Goal: Information Seeking & Learning: Learn about a topic

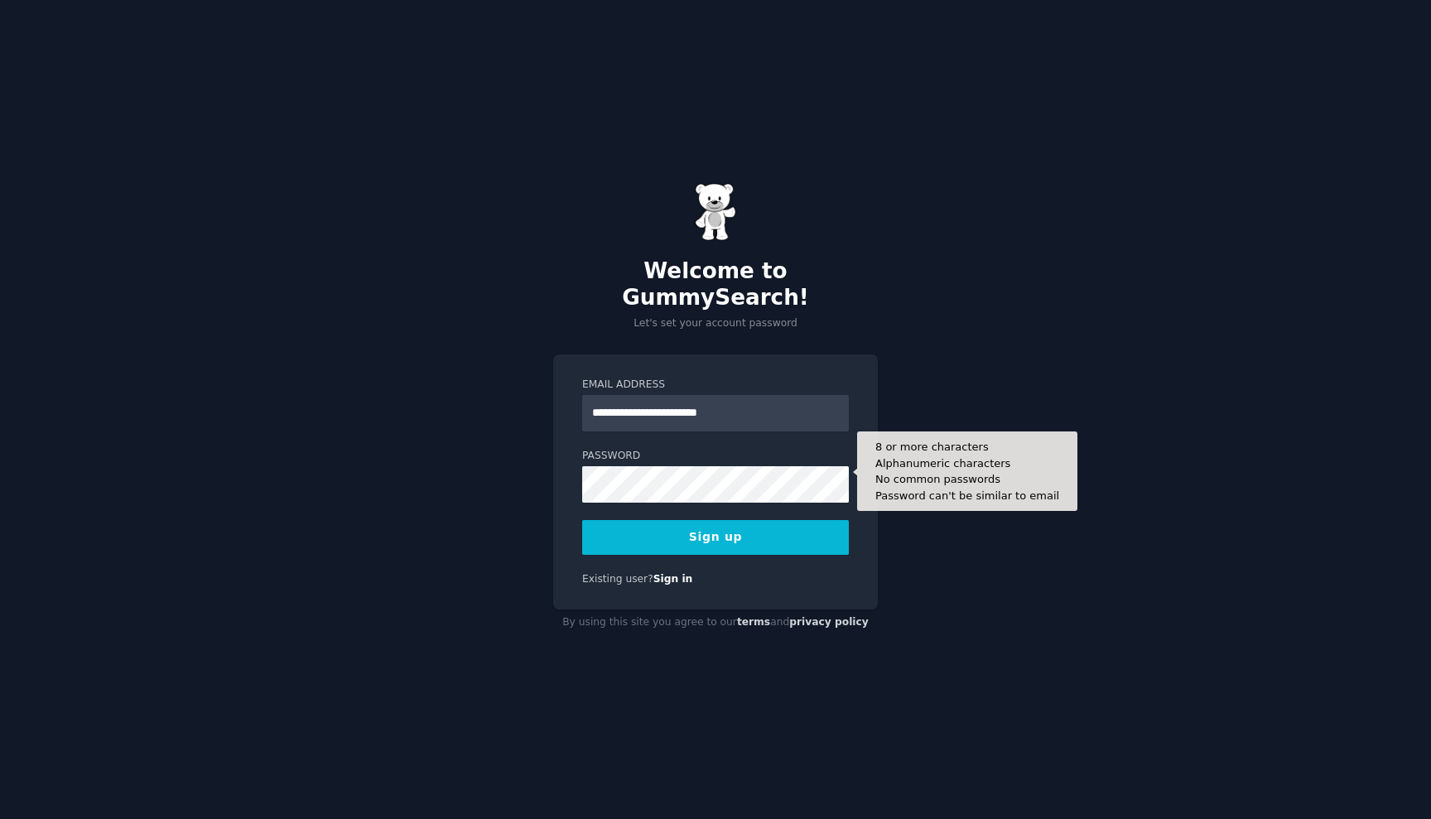
type input "**********"
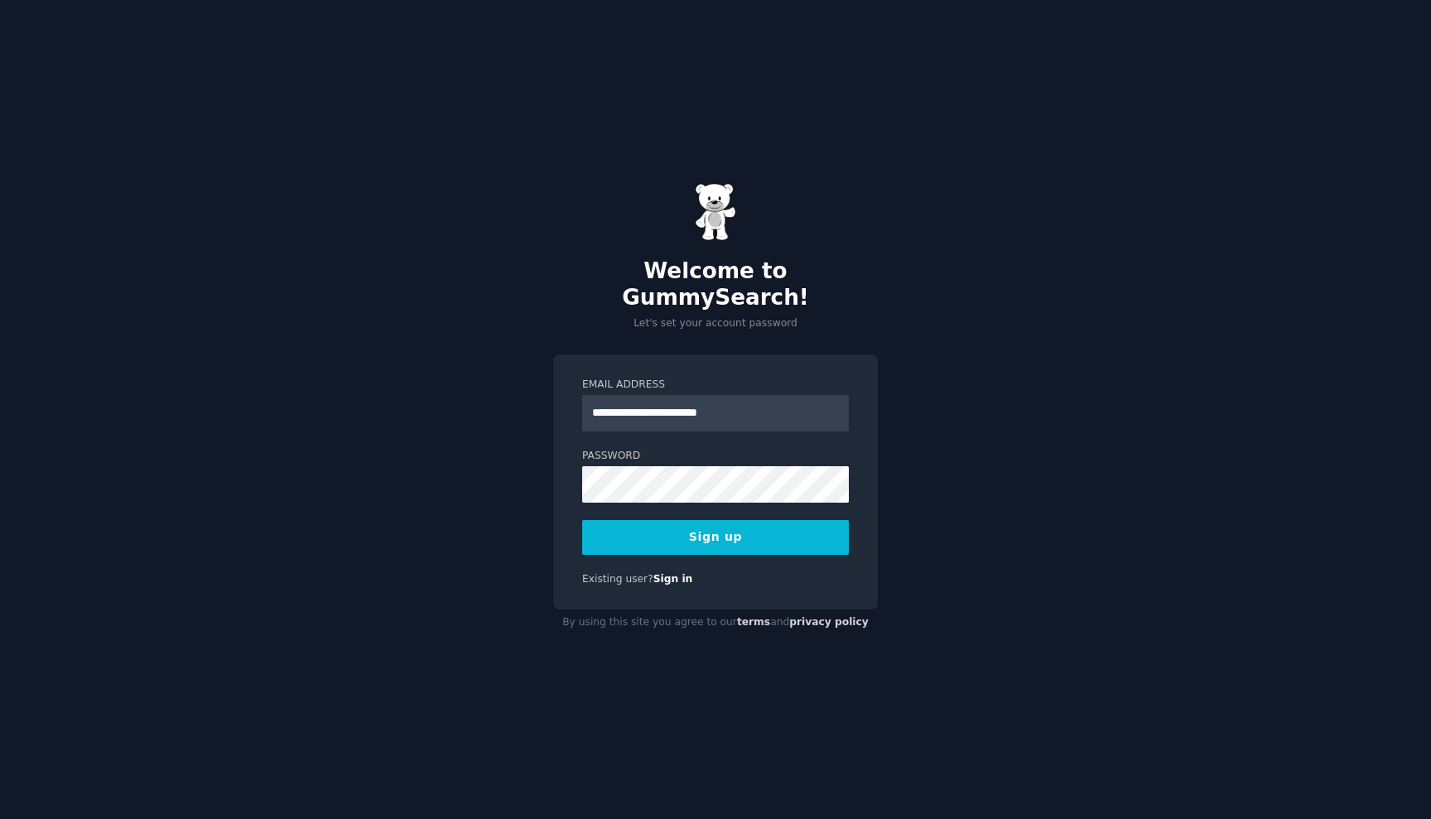
click at [792, 532] on button "Sign up" at bounding box center [715, 537] width 267 height 35
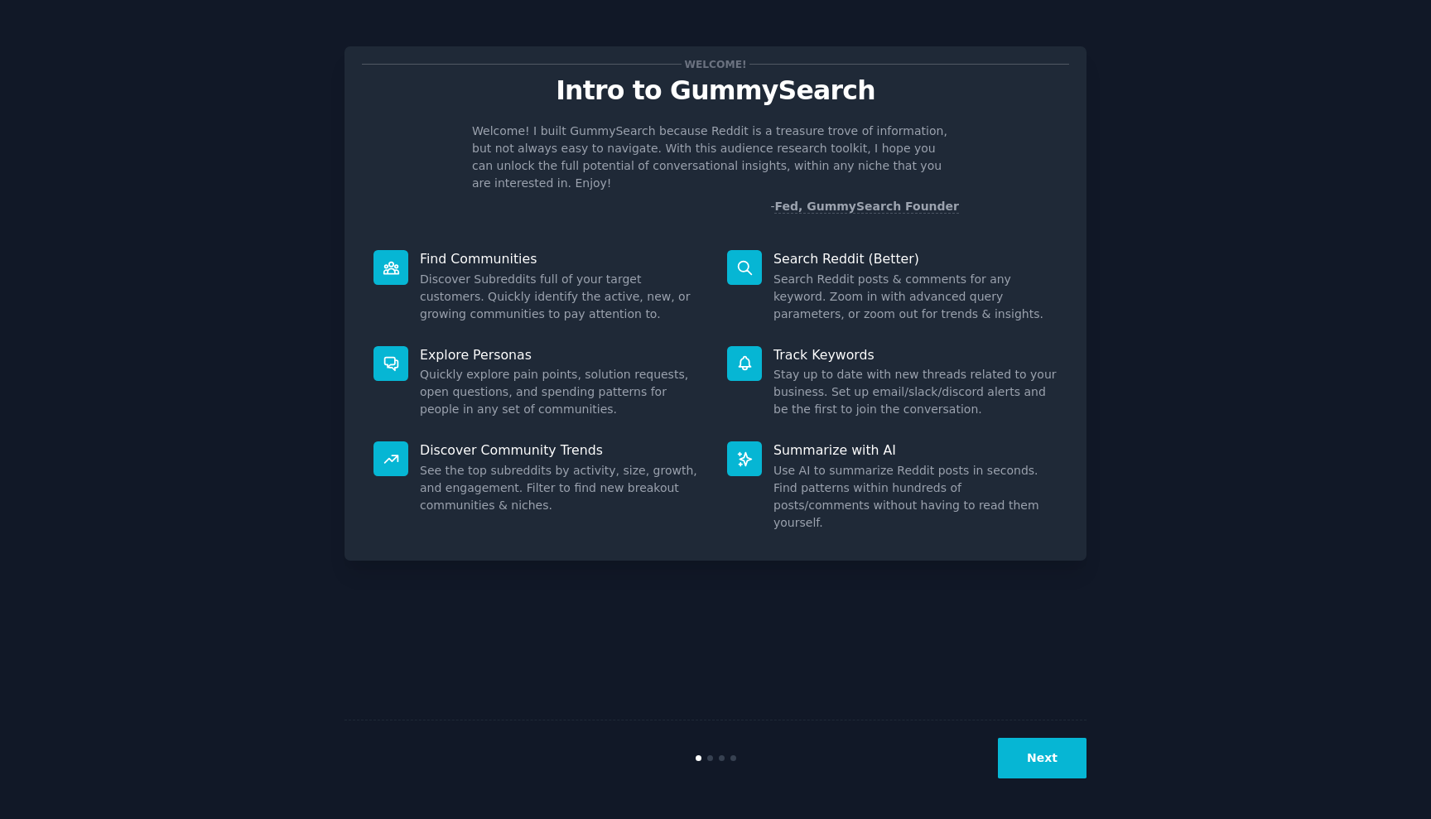
click at [1046, 763] on button "Next" at bounding box center [1042, 758] width 89 height 41
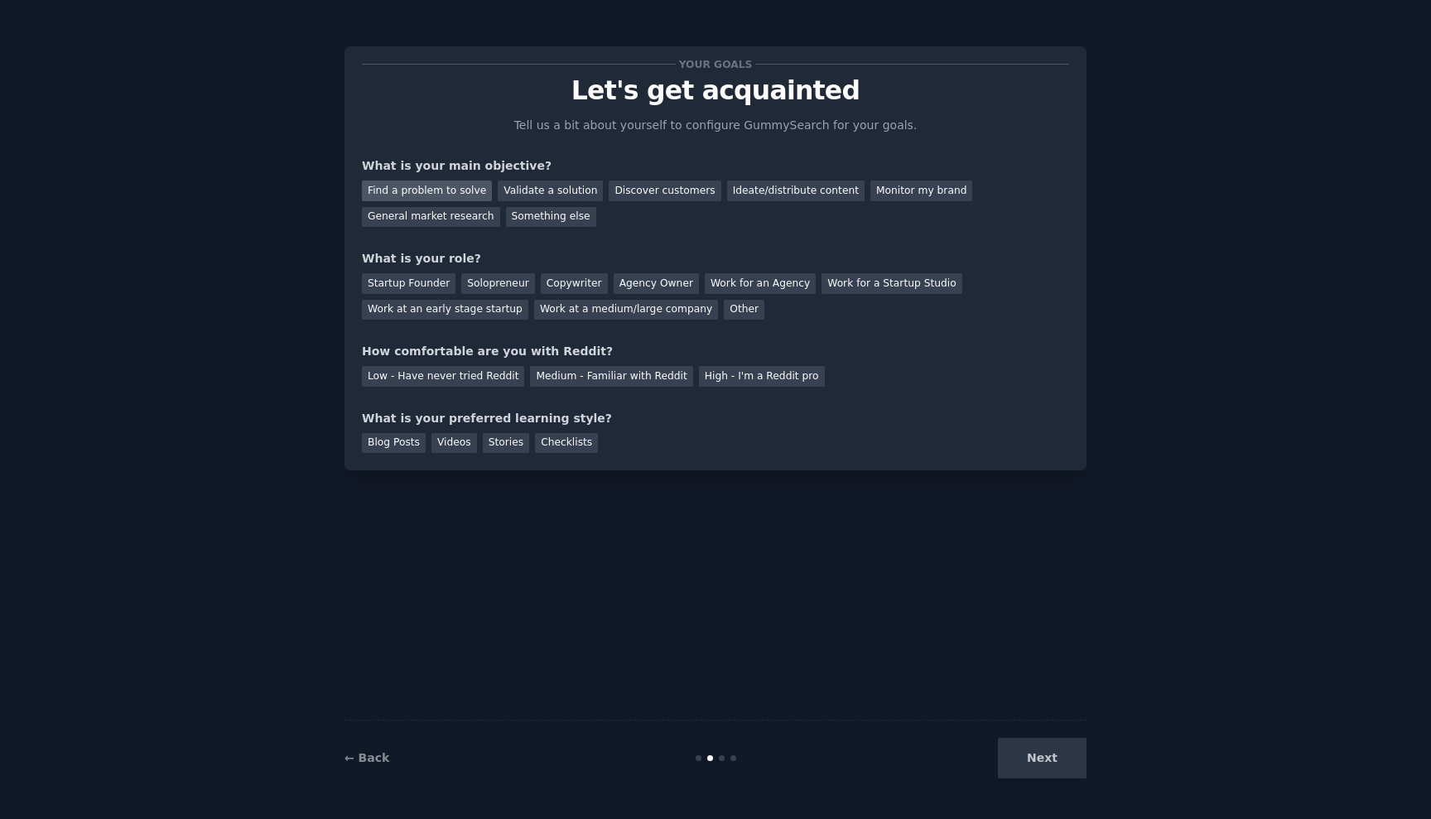
click at [454, 190] on div "Find a problem to solve" at bounding box center [427, 191] width 130 height 21
click at [540, 378] on div "Medium - Familiar with Reddit" at bounding box center [611, 376] width 162 height 21
click at [446, 438] on div "Videos" at bounding box center [455, 443] width 46 height 21
click at [412, 438] on div "Blog Posts" at bounding box center [394, 443] width 64 height 21
click at [442, 438] on div "Videos" at bounding box center [455, 443] width 46 height 21
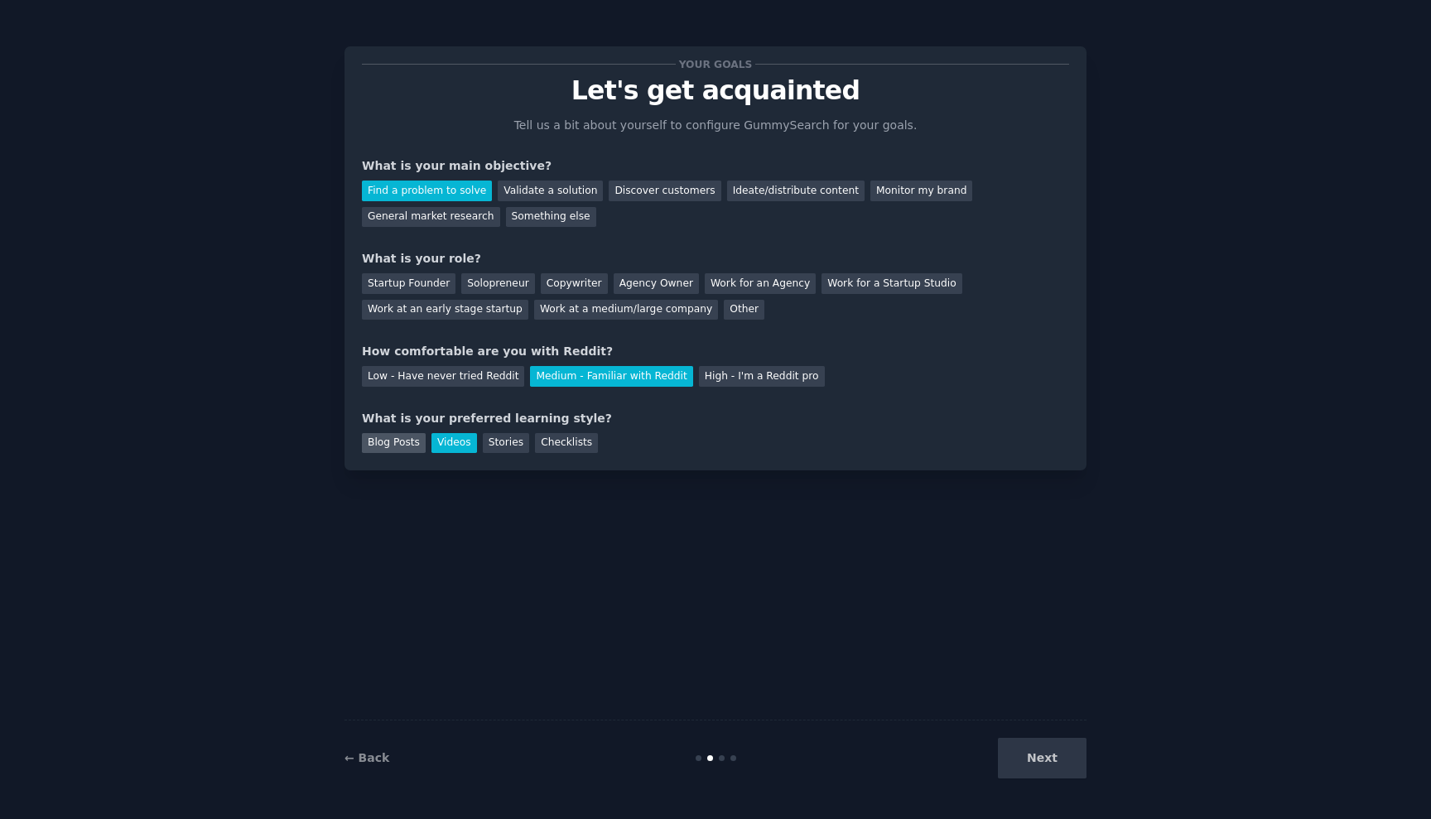
click at [392, 442] on div "Blog Posts" at bounding box center [394, 443] width 64 height 21
click at [492, 282] on div "Solopreneur" at bounding box center [497, 283] width 73 height 21
click at [1054, 763] on button "Next" at bounding box center [1042, 758] width 89 height 41
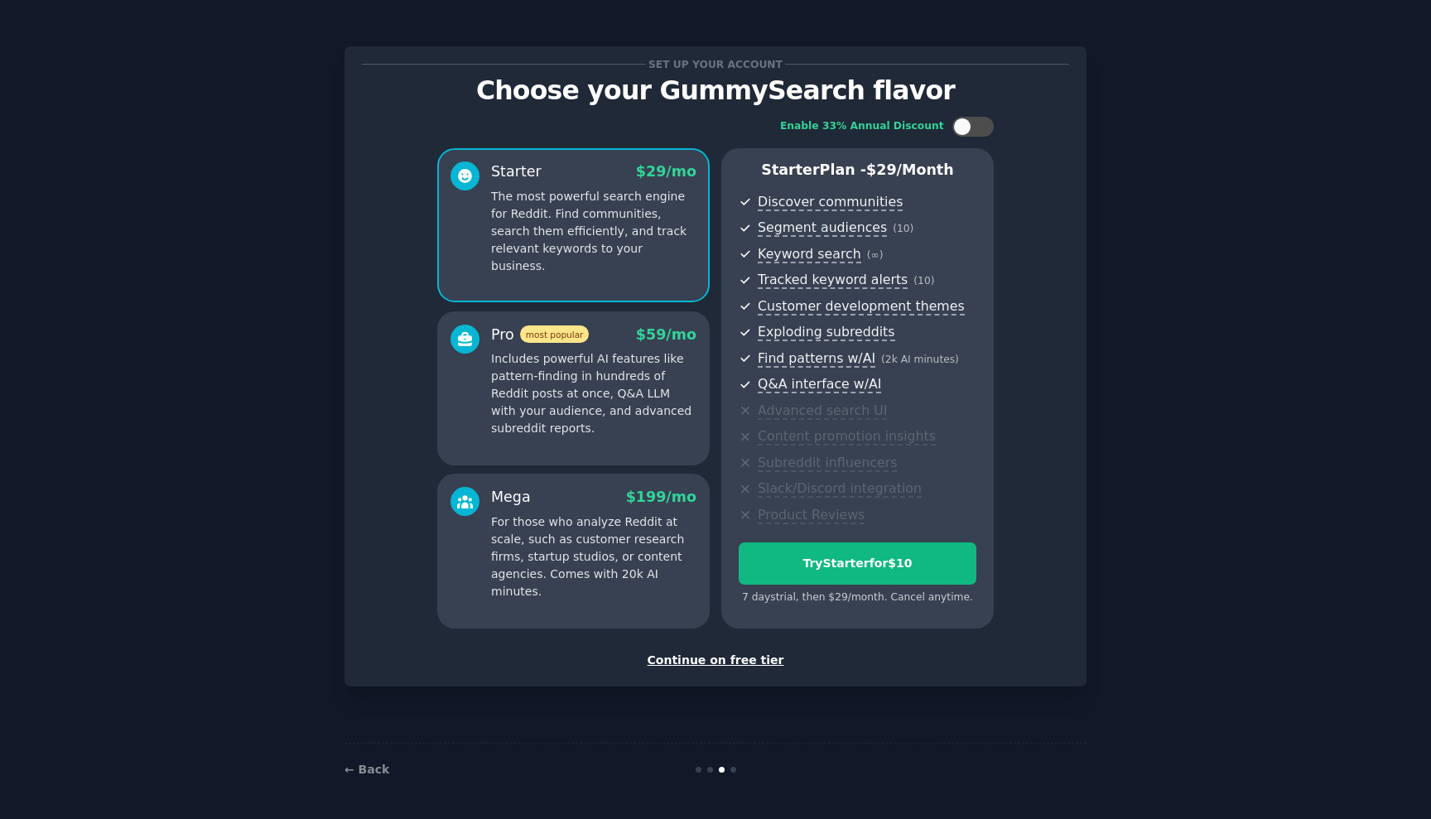
click at [723, 657] on div "Continue on free tier" at bounding box center [715, 660] width 707 height 17
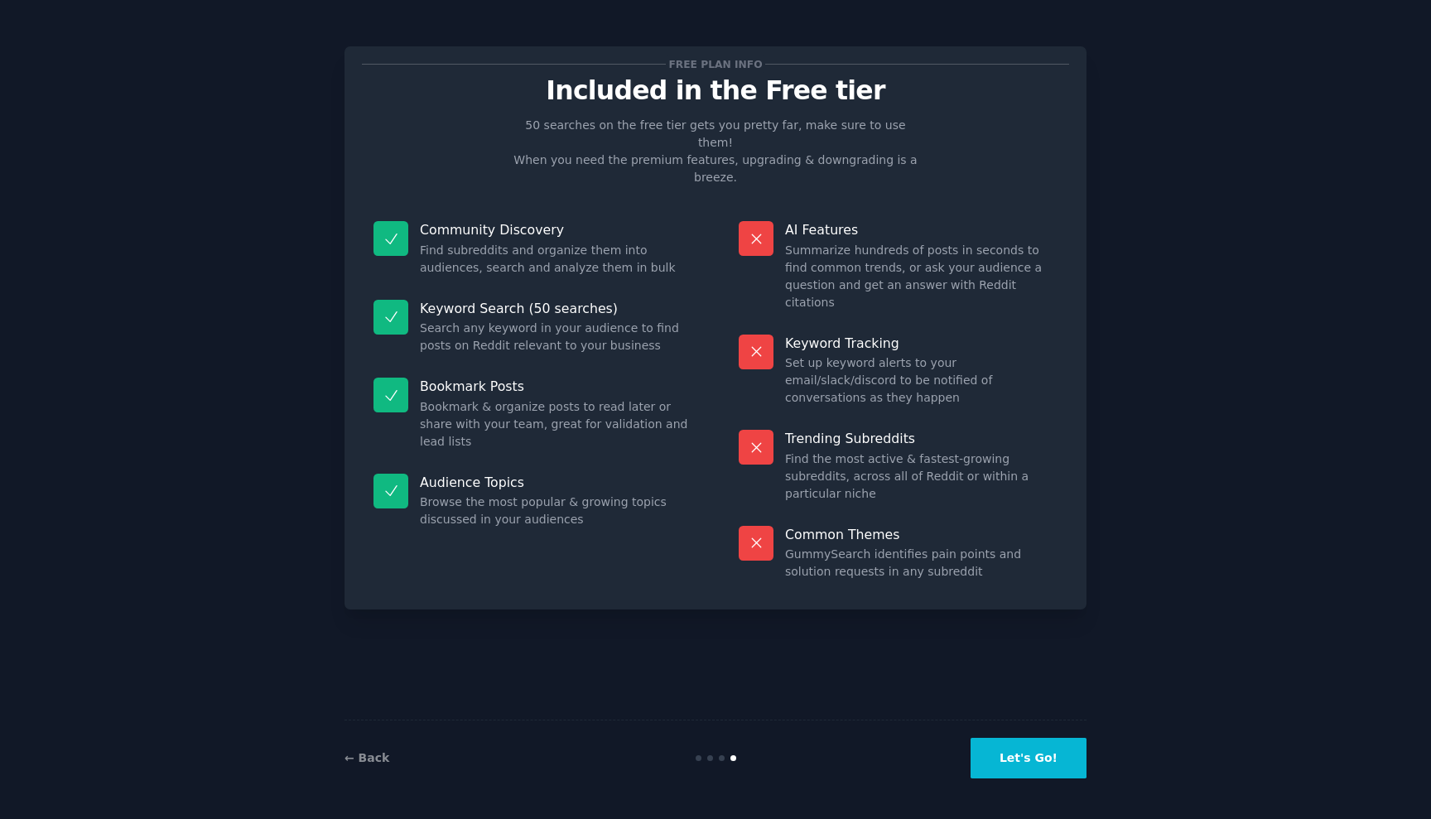
click at [1017, 757] on button "Let's Go!" at bounding box center [1029, 758] width 116 height 41
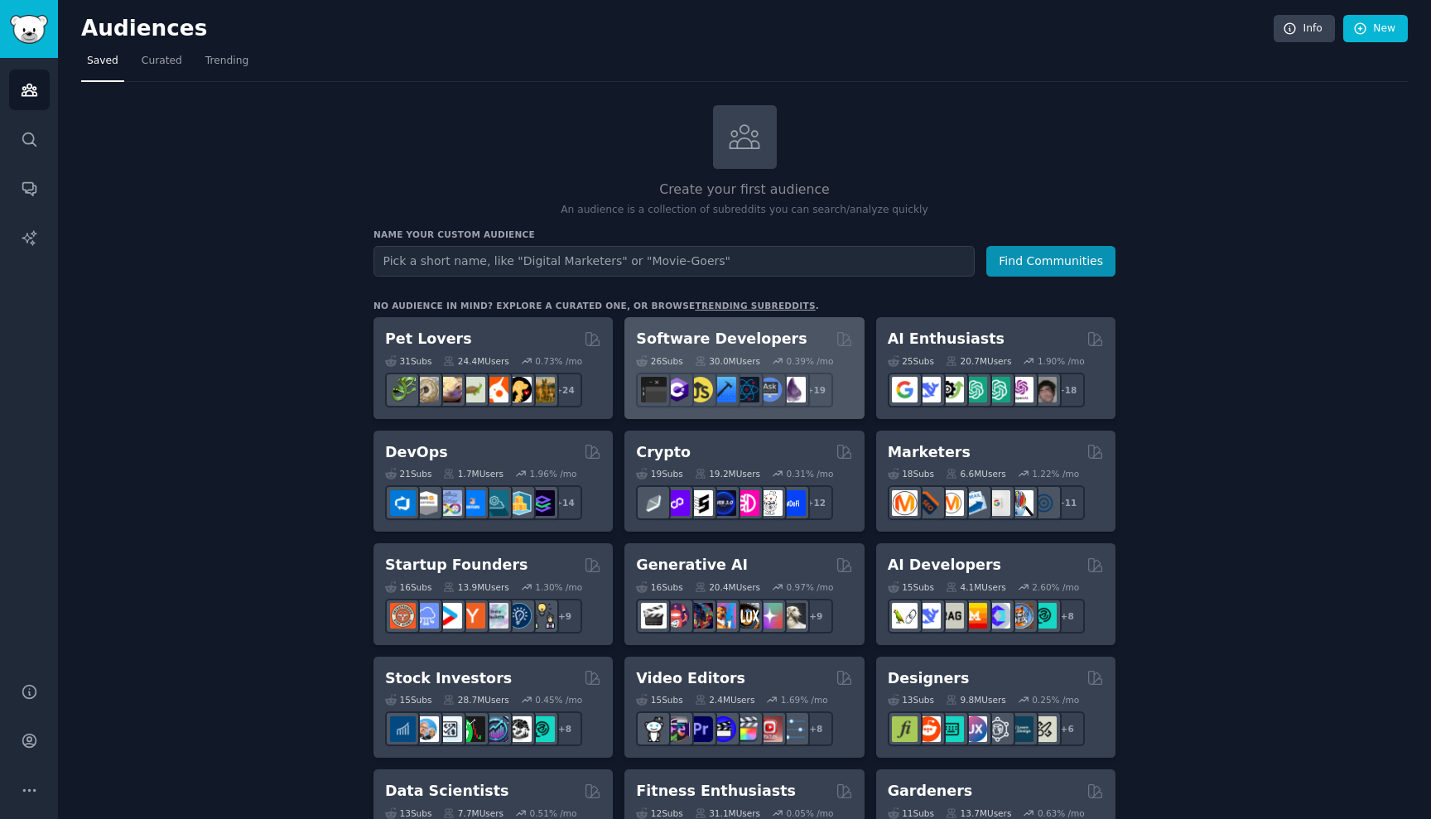
click at [730, 332] on h2 "Software Developers" at bounding box center [721, 339] width 171 height 21
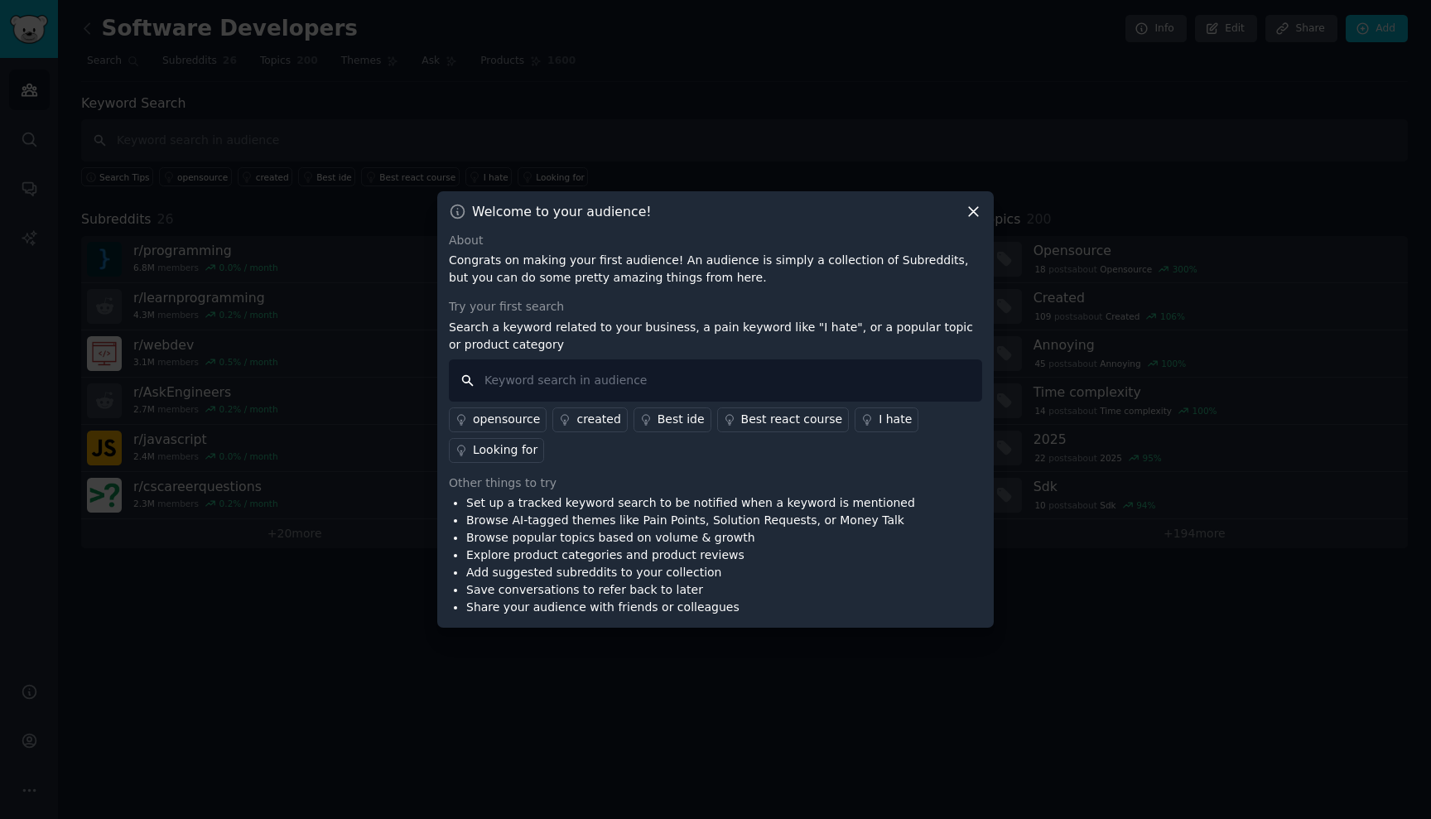
click at [611, 377] on input "text" at bounding box center [715, 380] width 533 height 42
click at [976, 210] on icon at bounding box center [973, 211] width 9 height 9
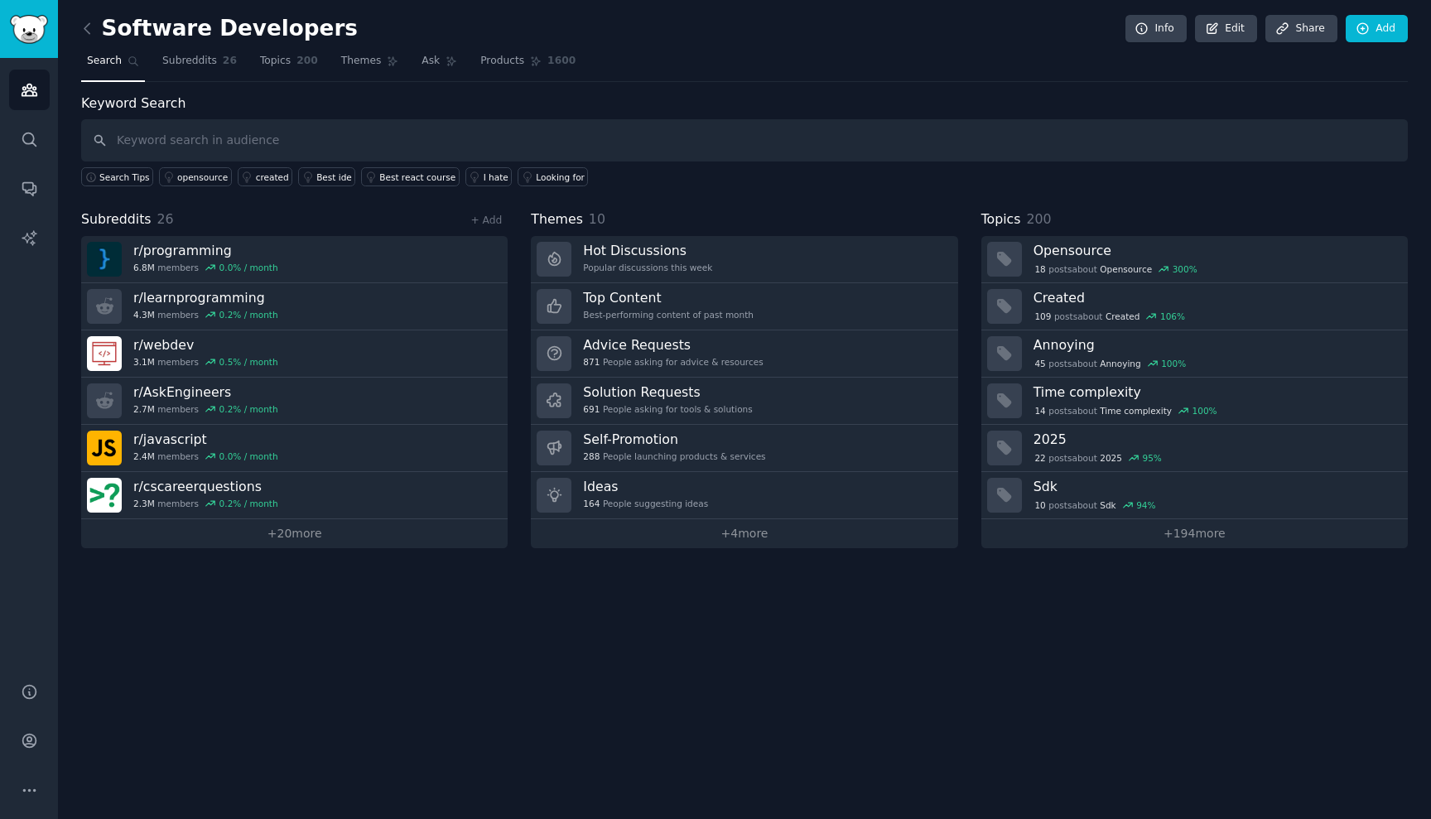
click at [31, 32] on img "Sidebar" at bounding box center [29, 29] width 38 height 29
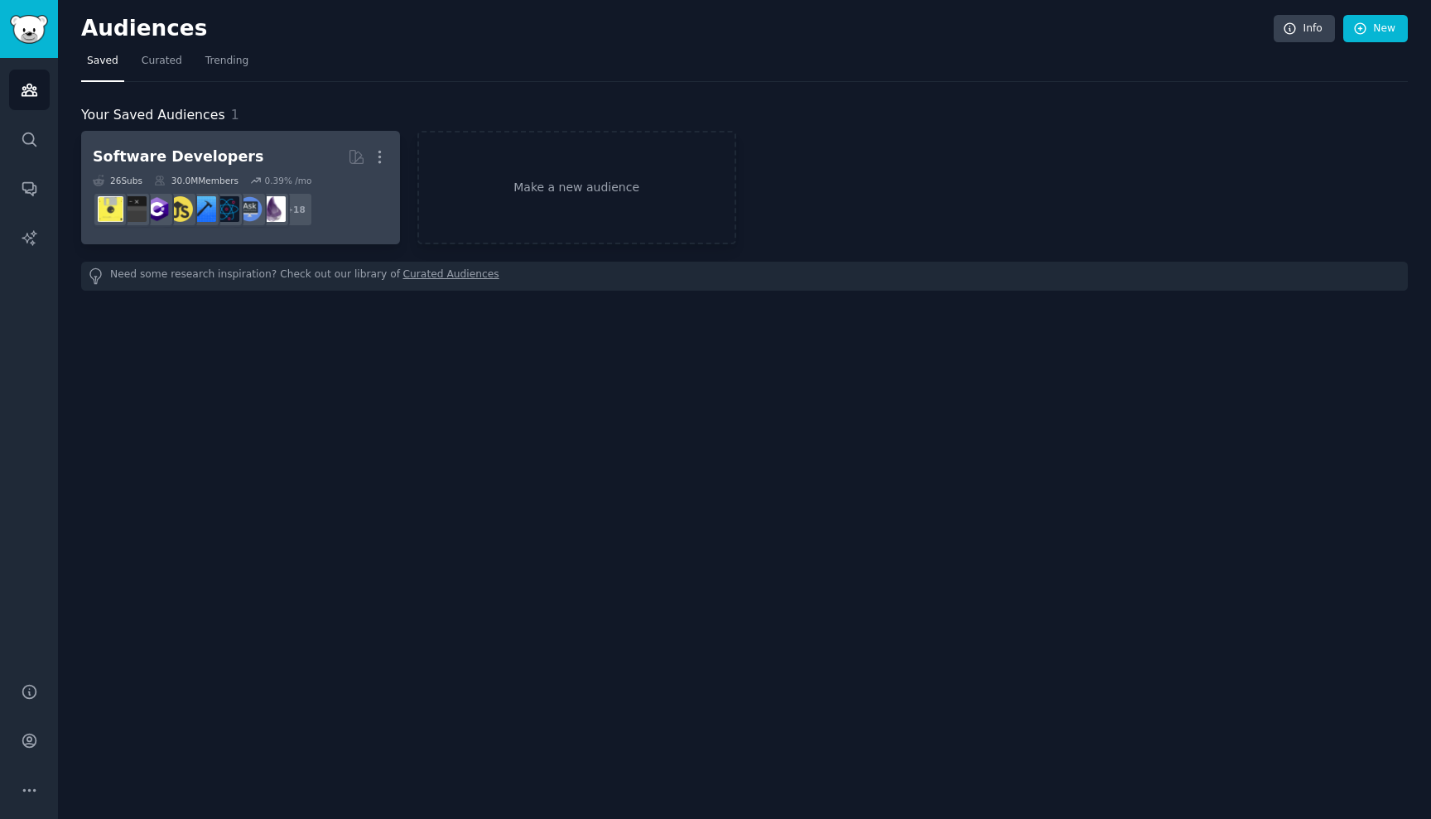
click at [275, 152] on h2 "Software Developers More" at bounding box center [241, 156] width 296 height 29
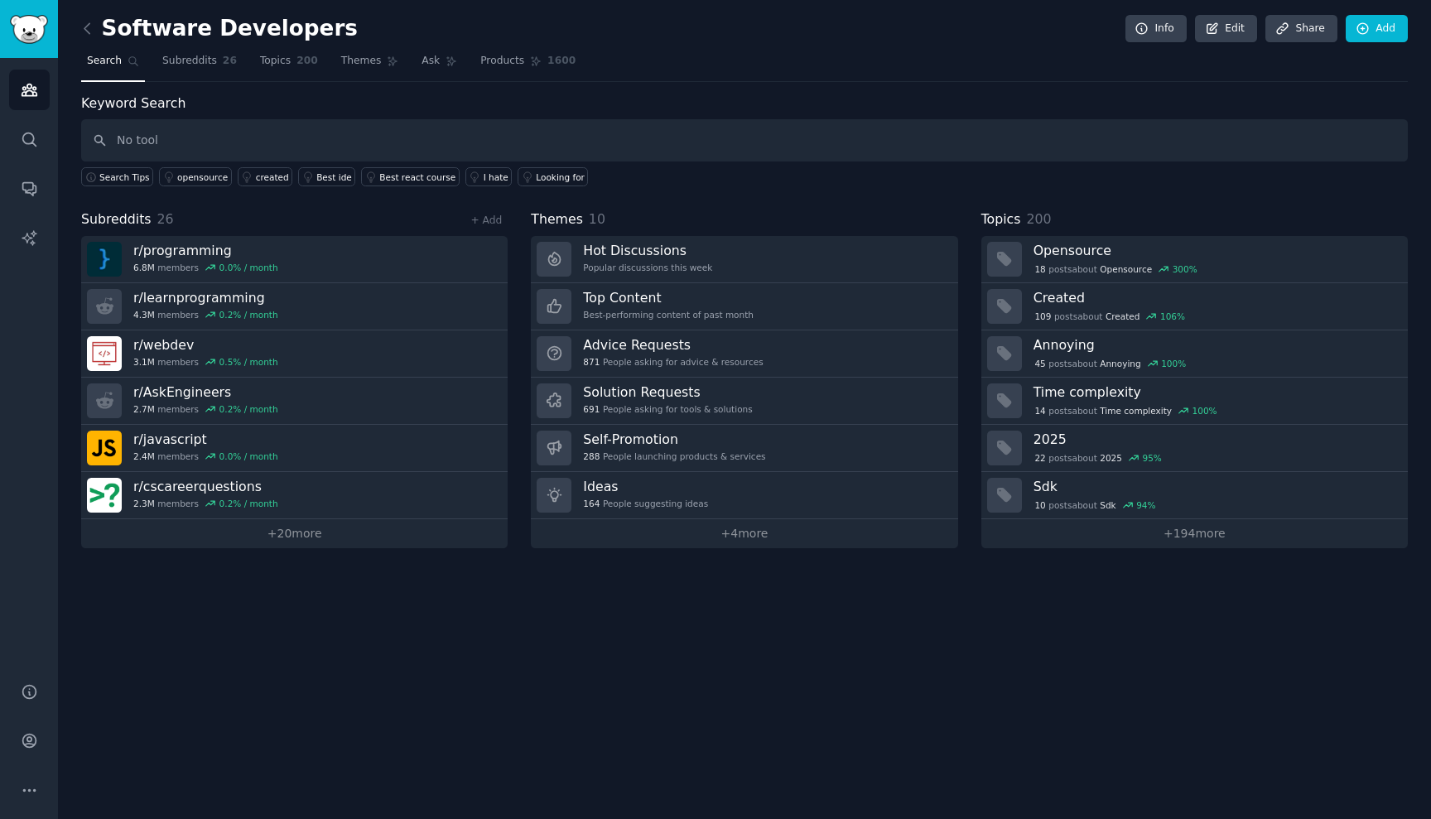
type input "No tool"
type input "python no tool"
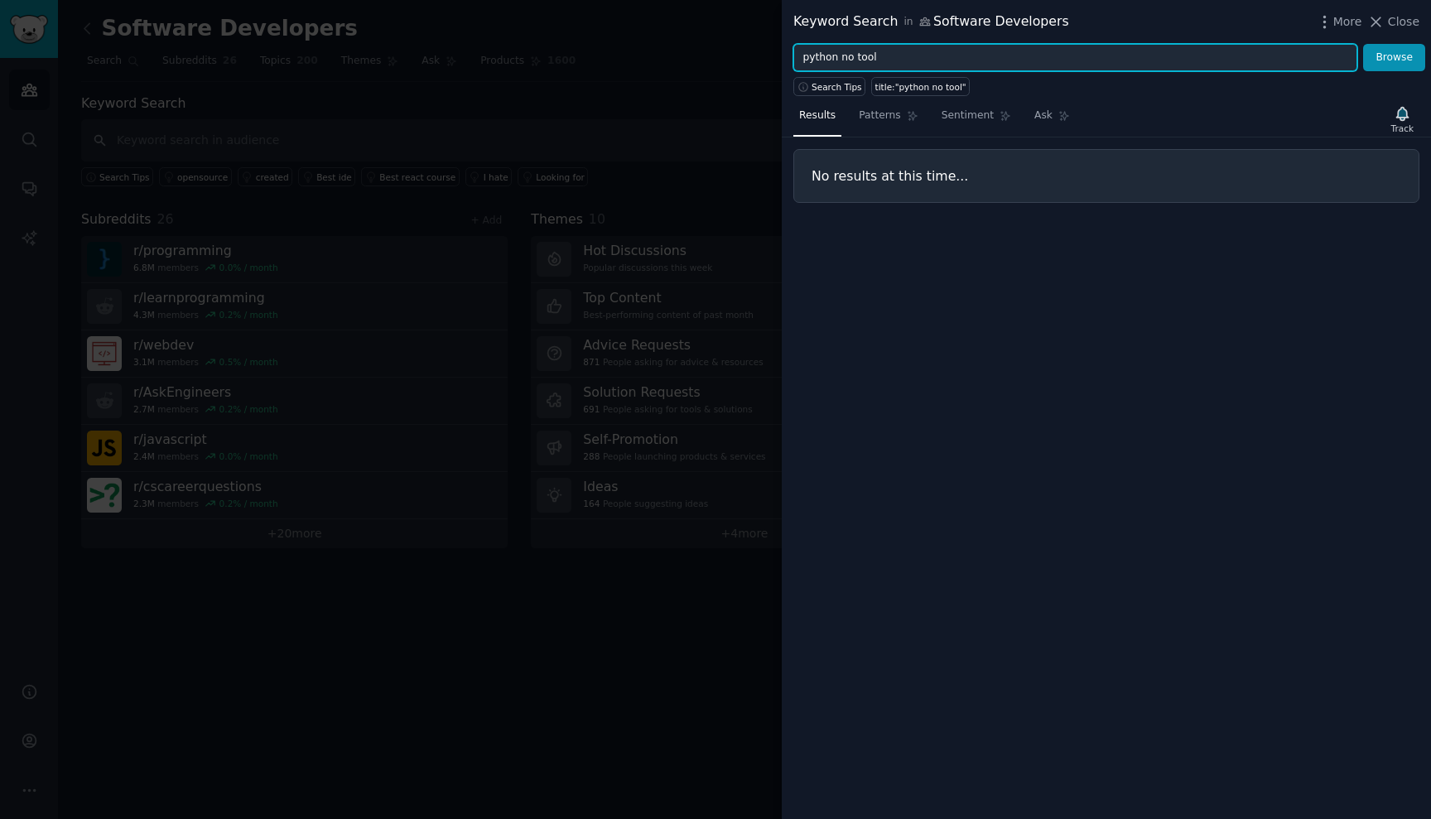
click at [937, 56] on input "python no tool" at bounding box center [1075, 58] width 564 height 28
type input "too"
type input "missing python tool"
click at [1395, 57] on button "Browse" at bounding box center [1394, 58] width 62 height 28
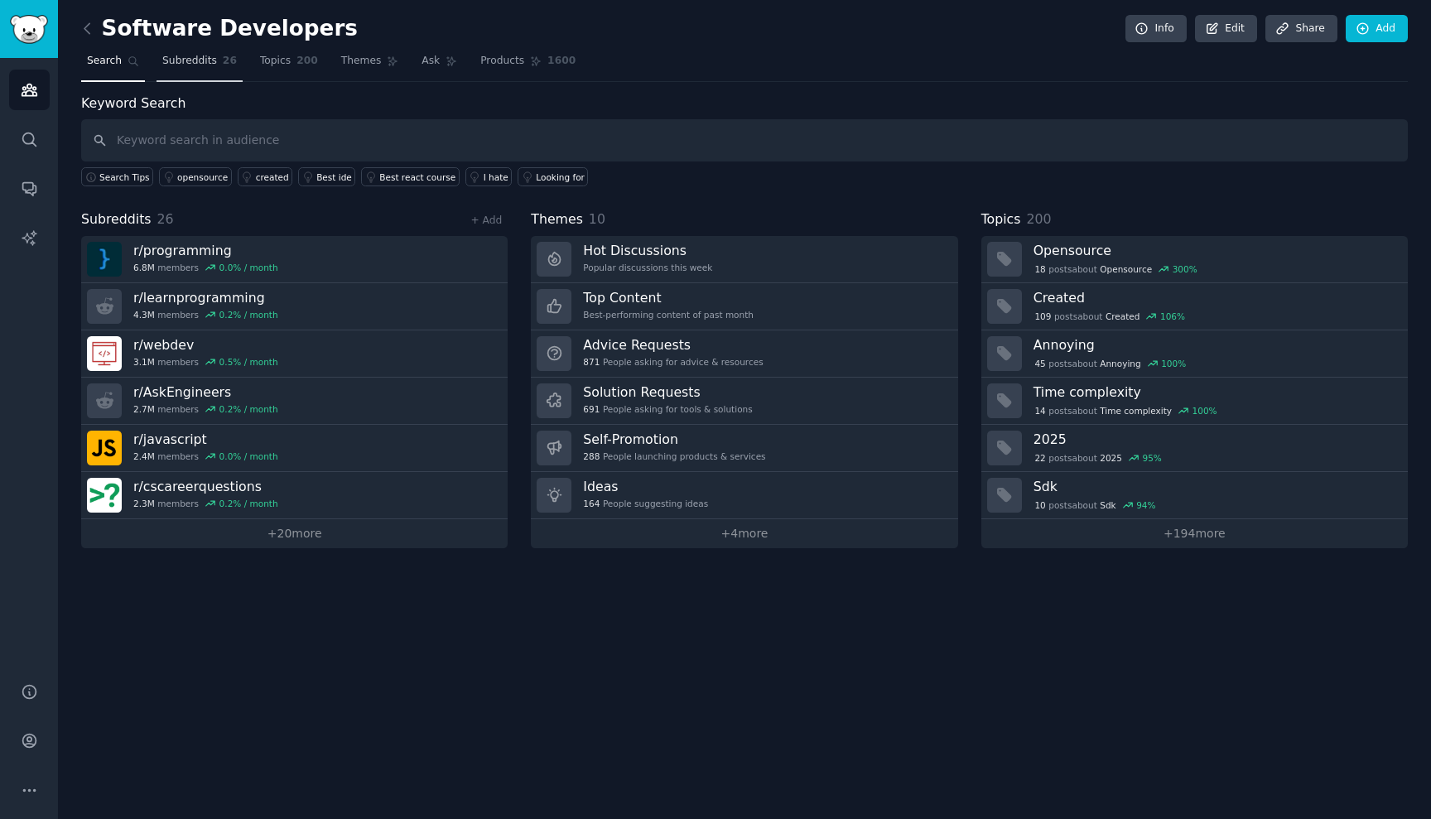
click at [189, 60] on span "Subreddits" at bounding box center [189, 61] width 55 height 15
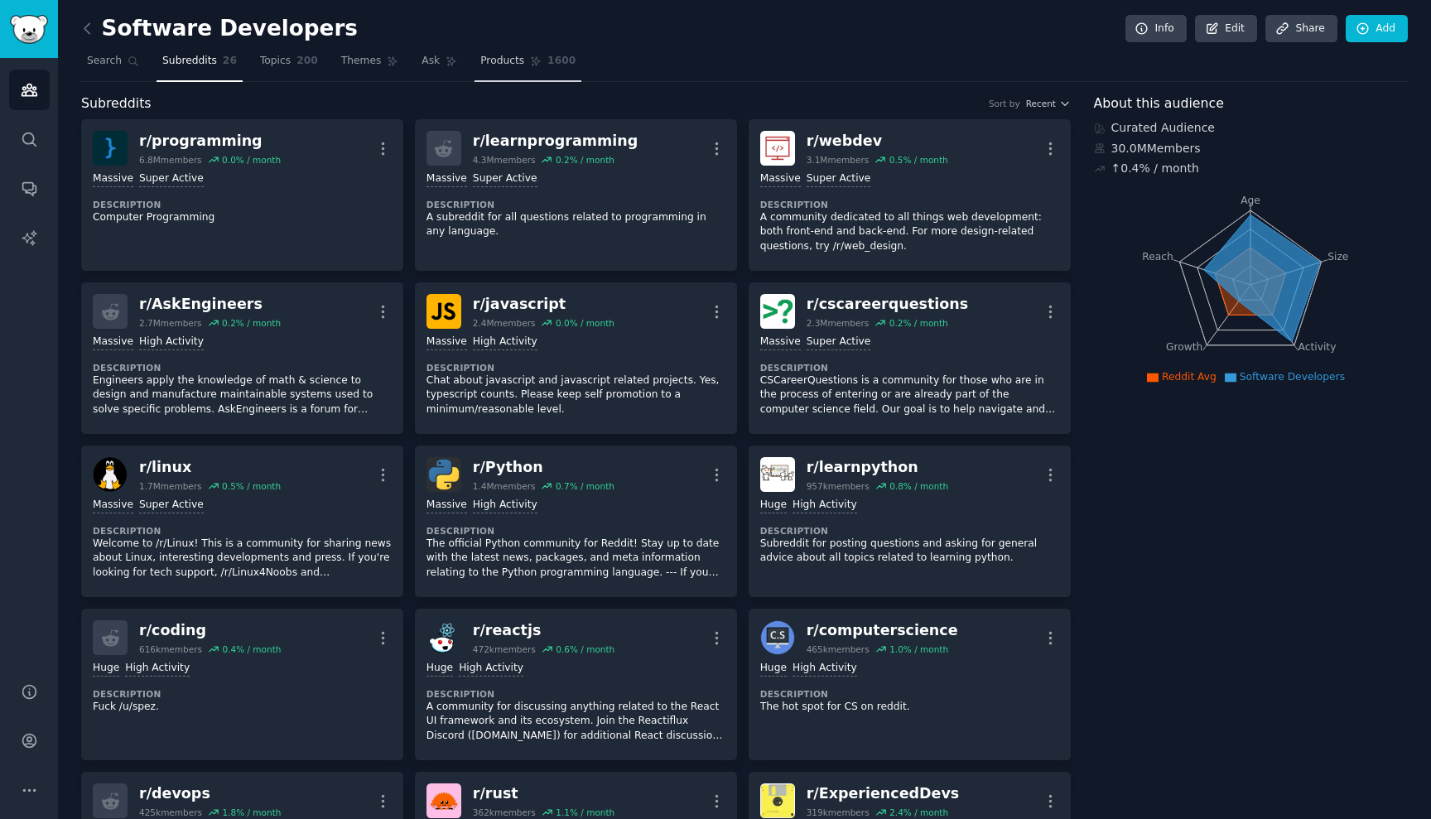
click at [488, 68] on link "Products 1600" at bounding box center [528, 65] width 107 height 34
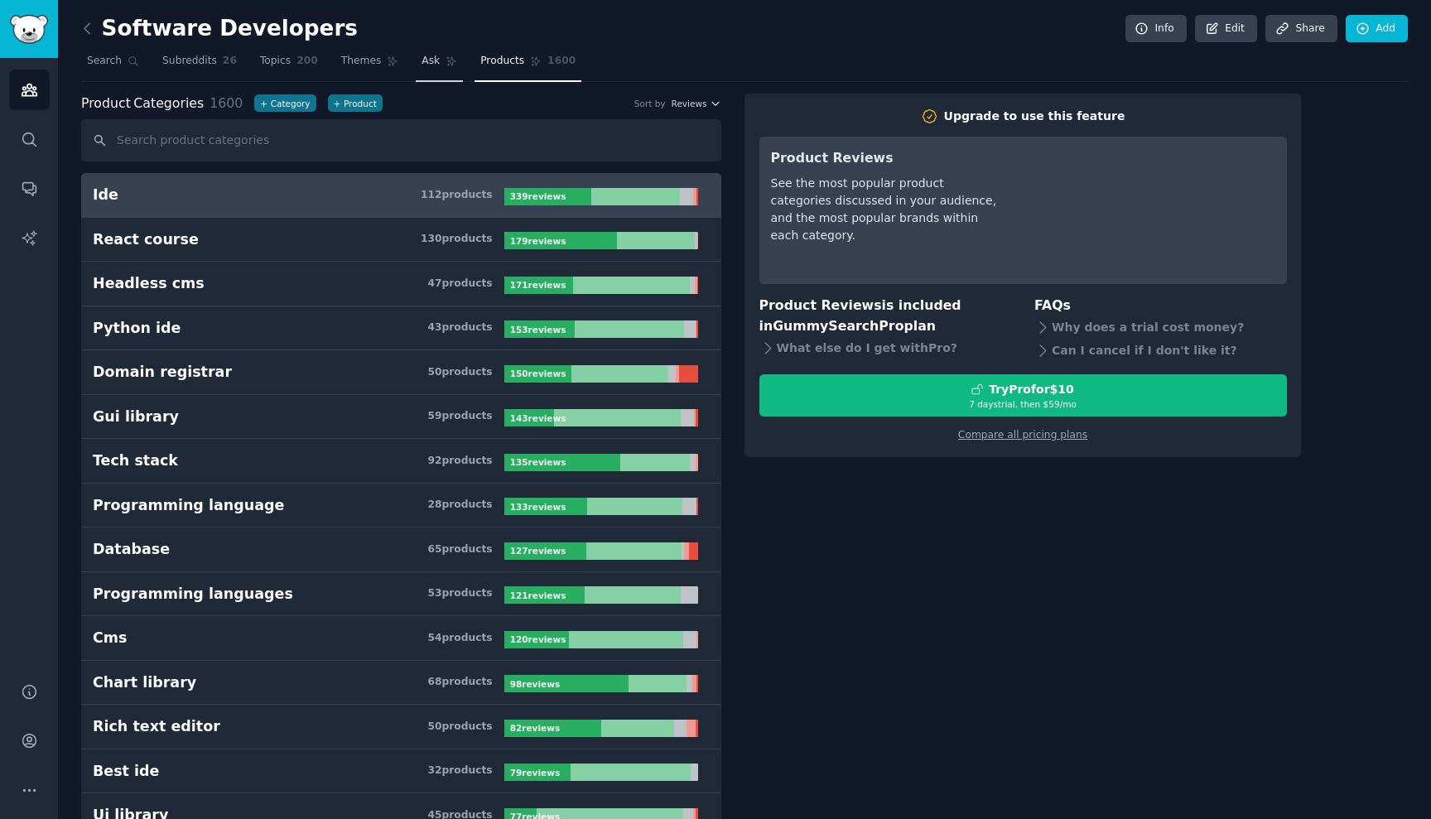
click at [440, 64] on link "Ask" at bounding box center [439, 65] width 47 height 34
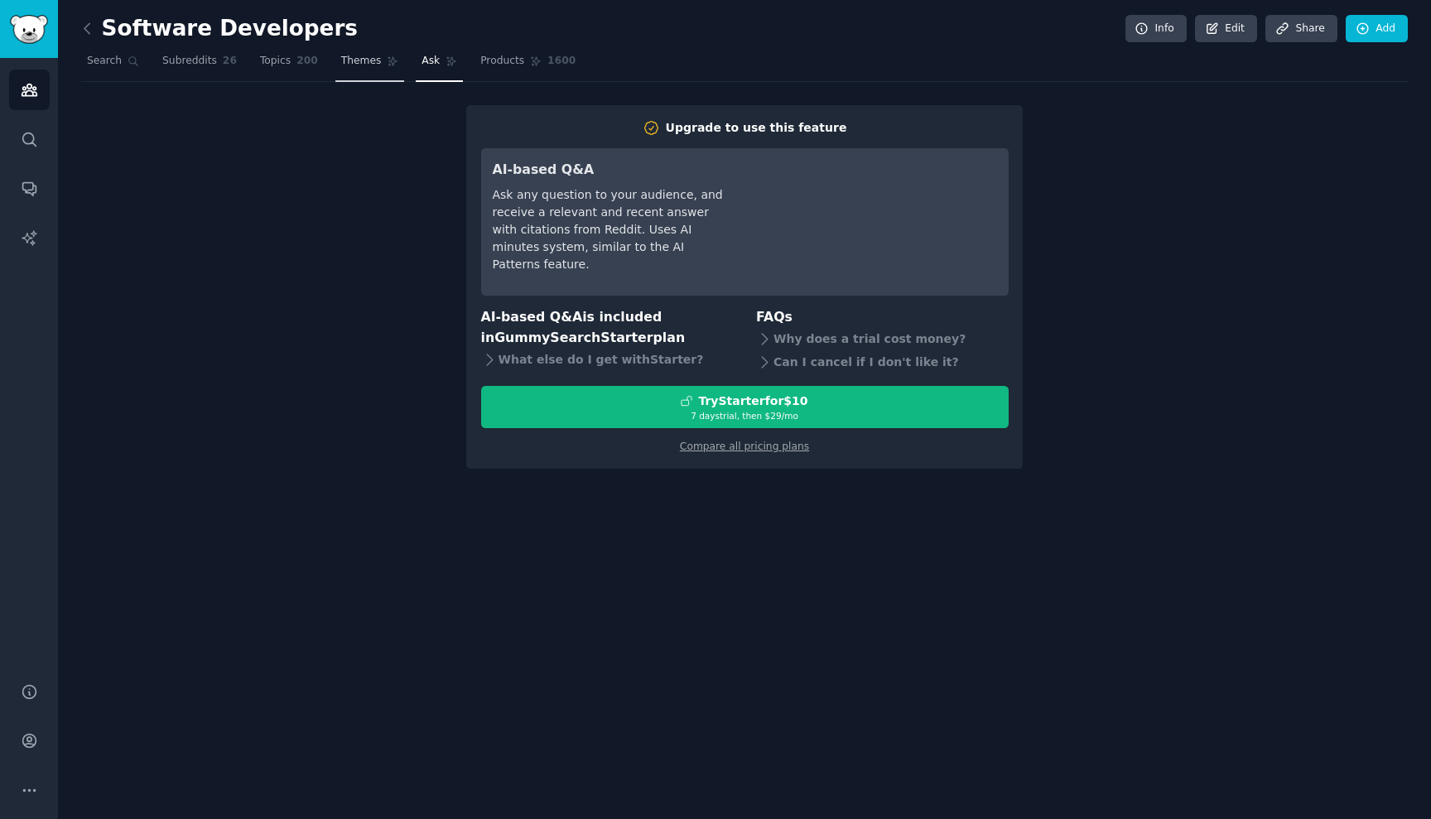
click at [374, 64] on span "Themes" at bounding box center [361, 61] width 41 height 15
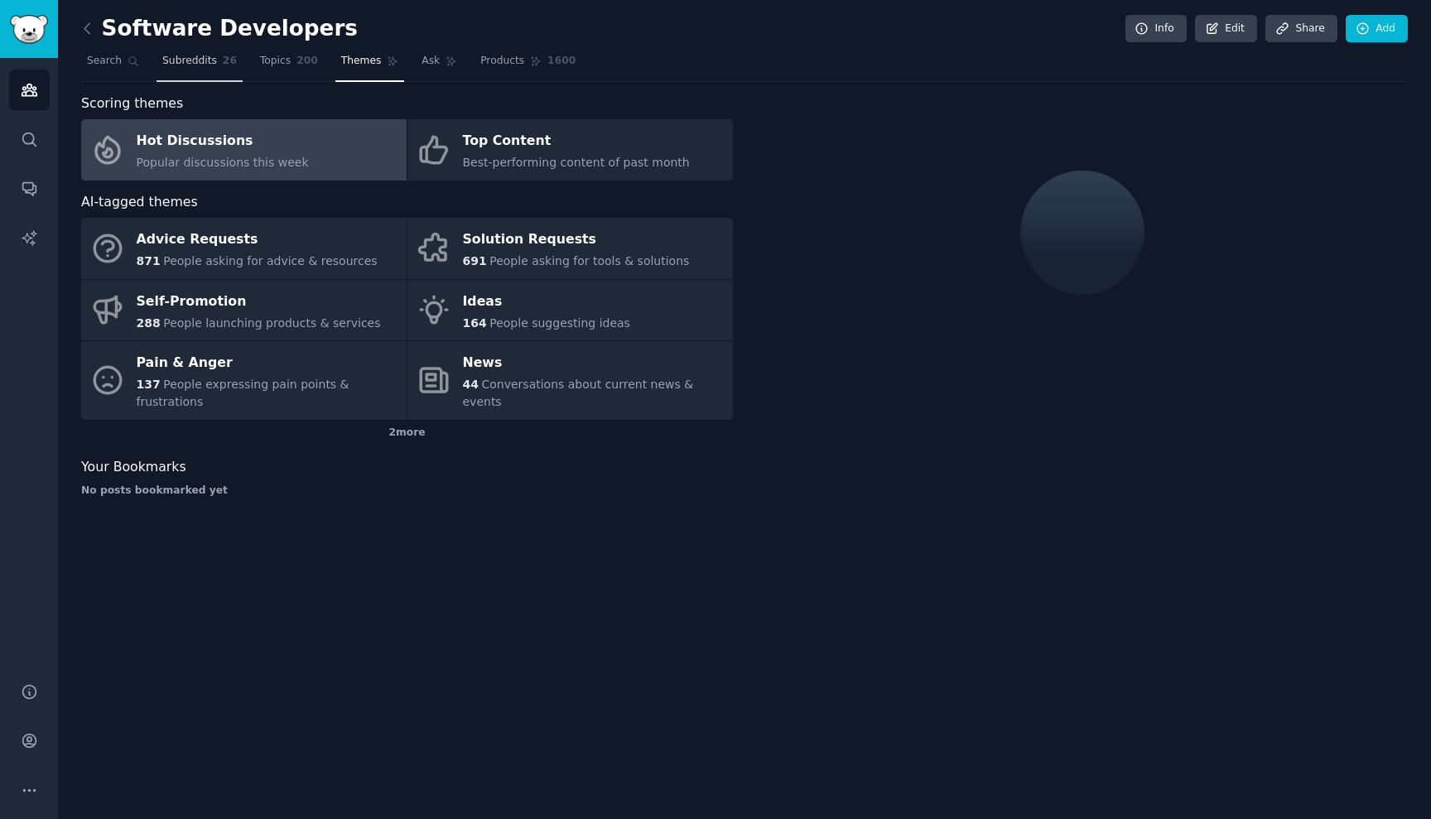
click at [186, 58] on span "Subreddits" at bounding box center [189, 61] width 55 height 15
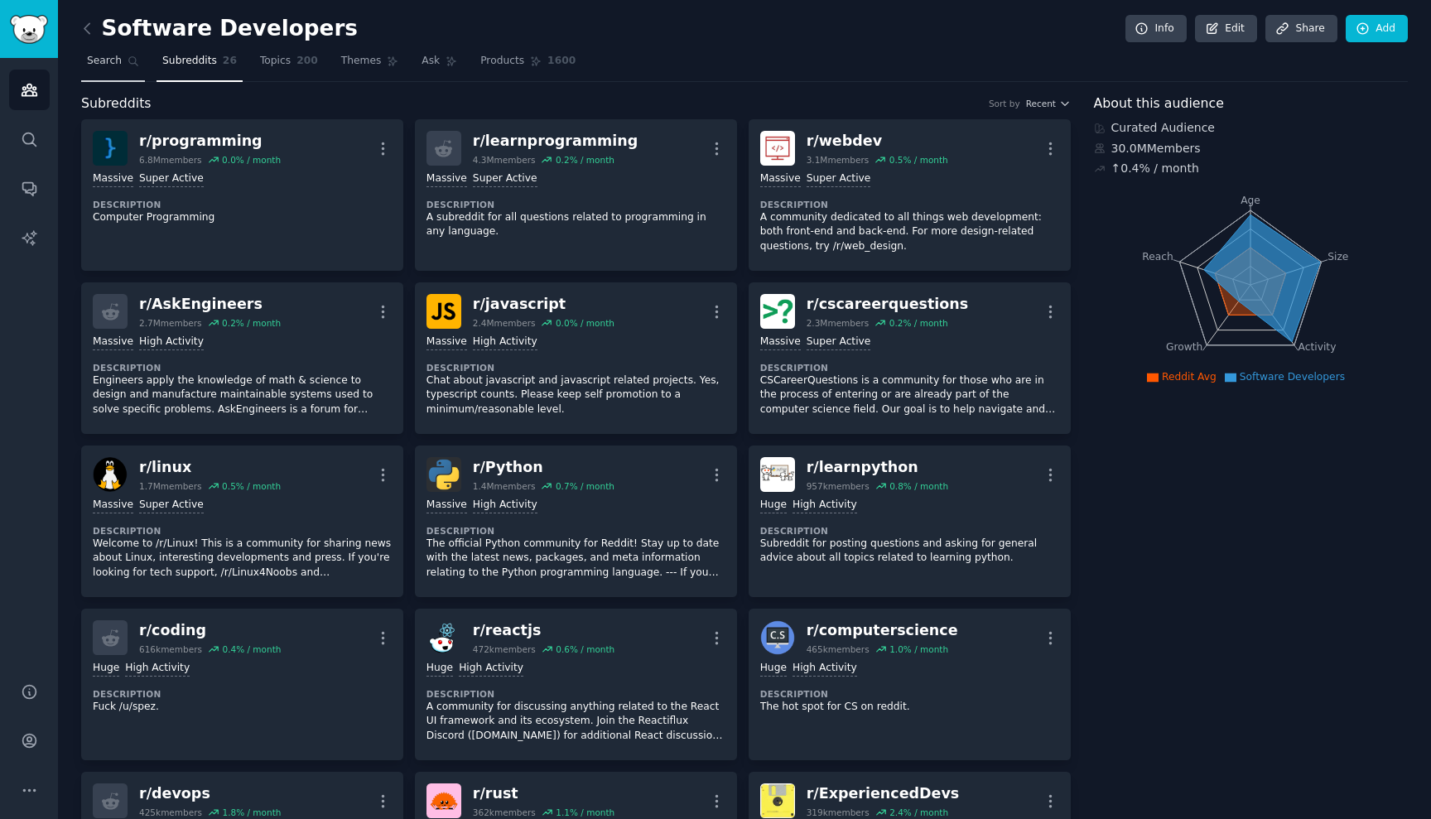
click at [136, 62] on icon at bounding box center [134, 61] width 12 height 12
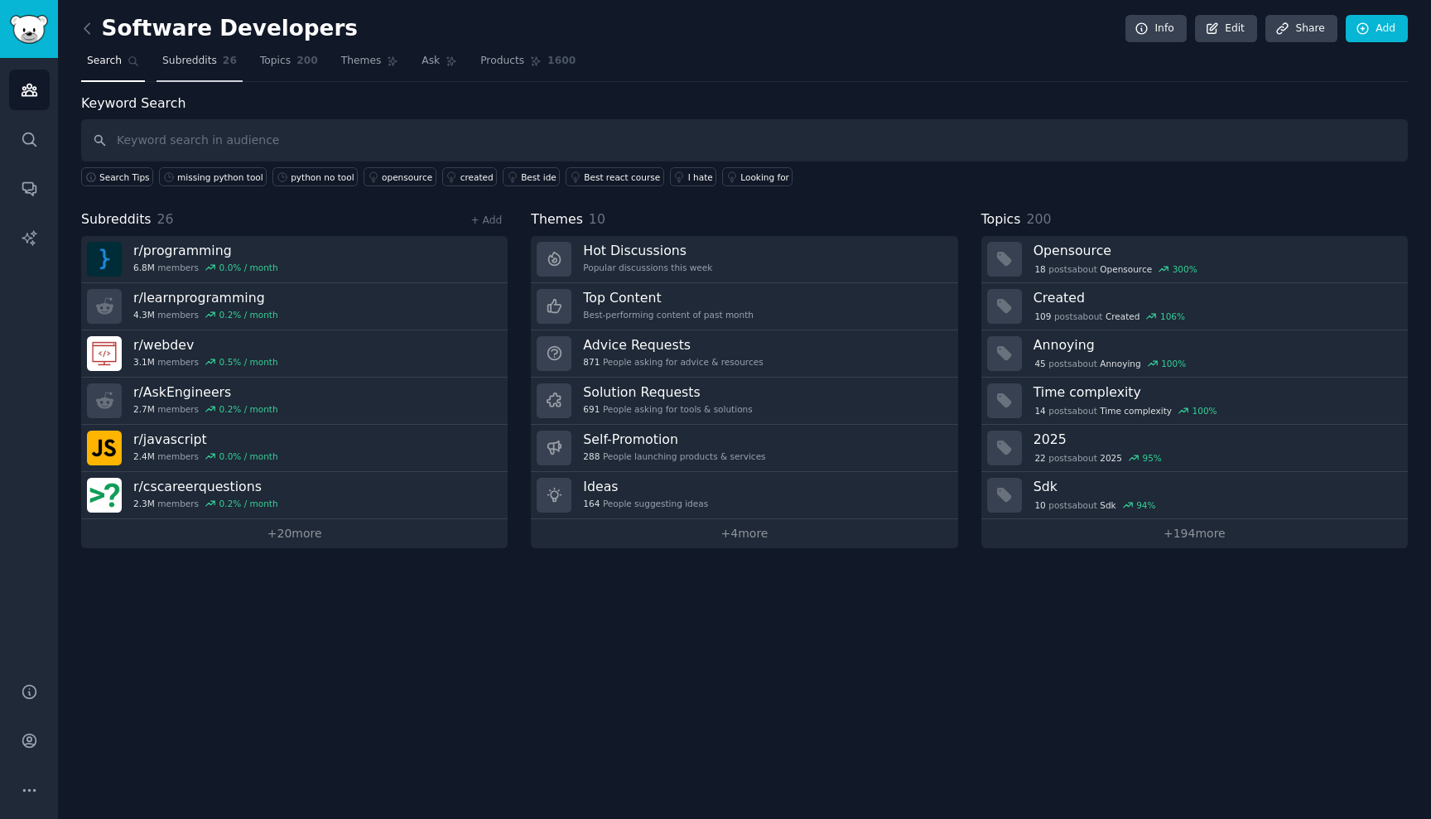
click at [185, 62] on span "Subreddits" at bounding box center [189, 61] width 55 height 15
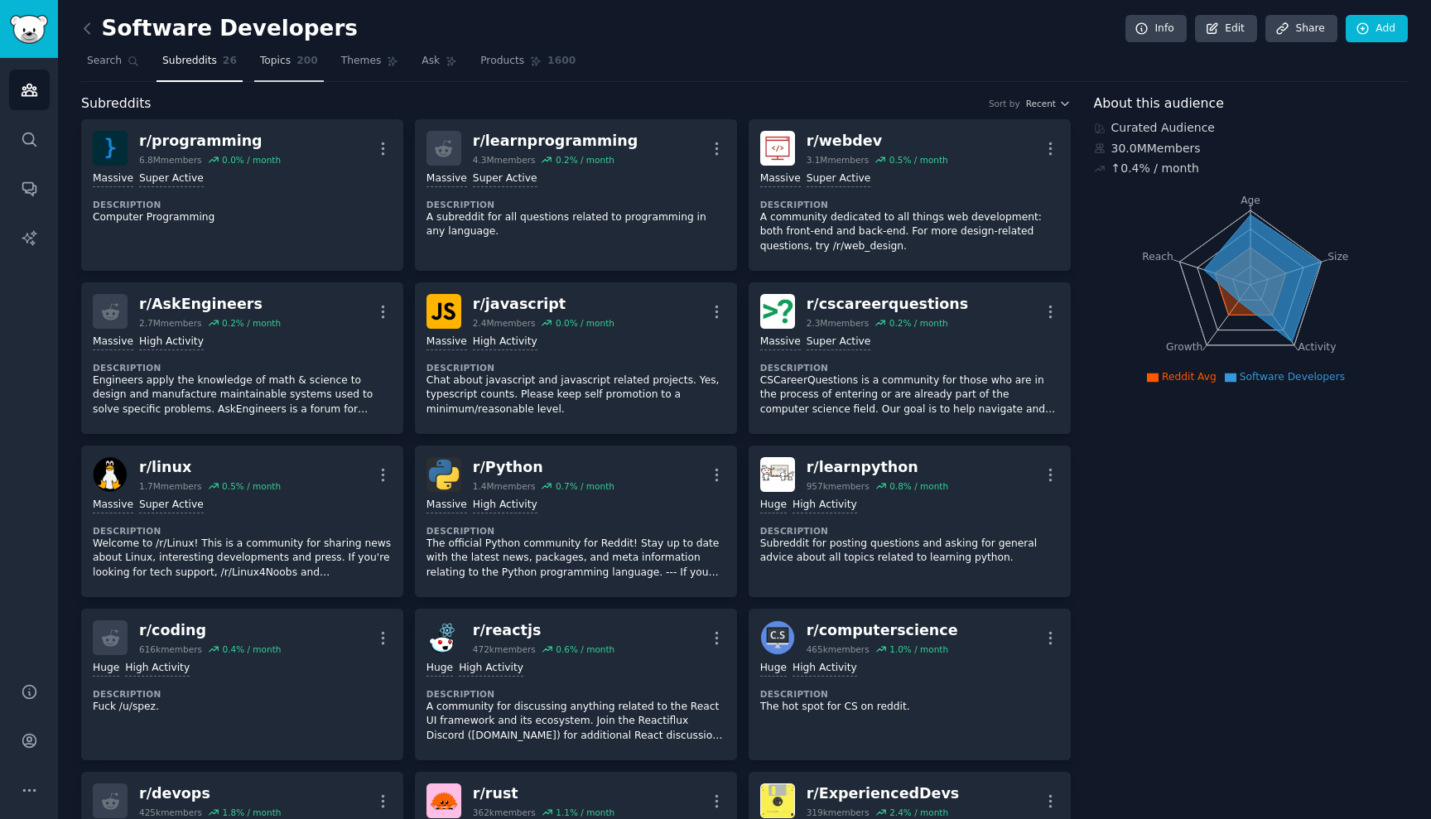
click at [285, 65] on span "Topics" at bounding box center [275, 61] width 31 height 15
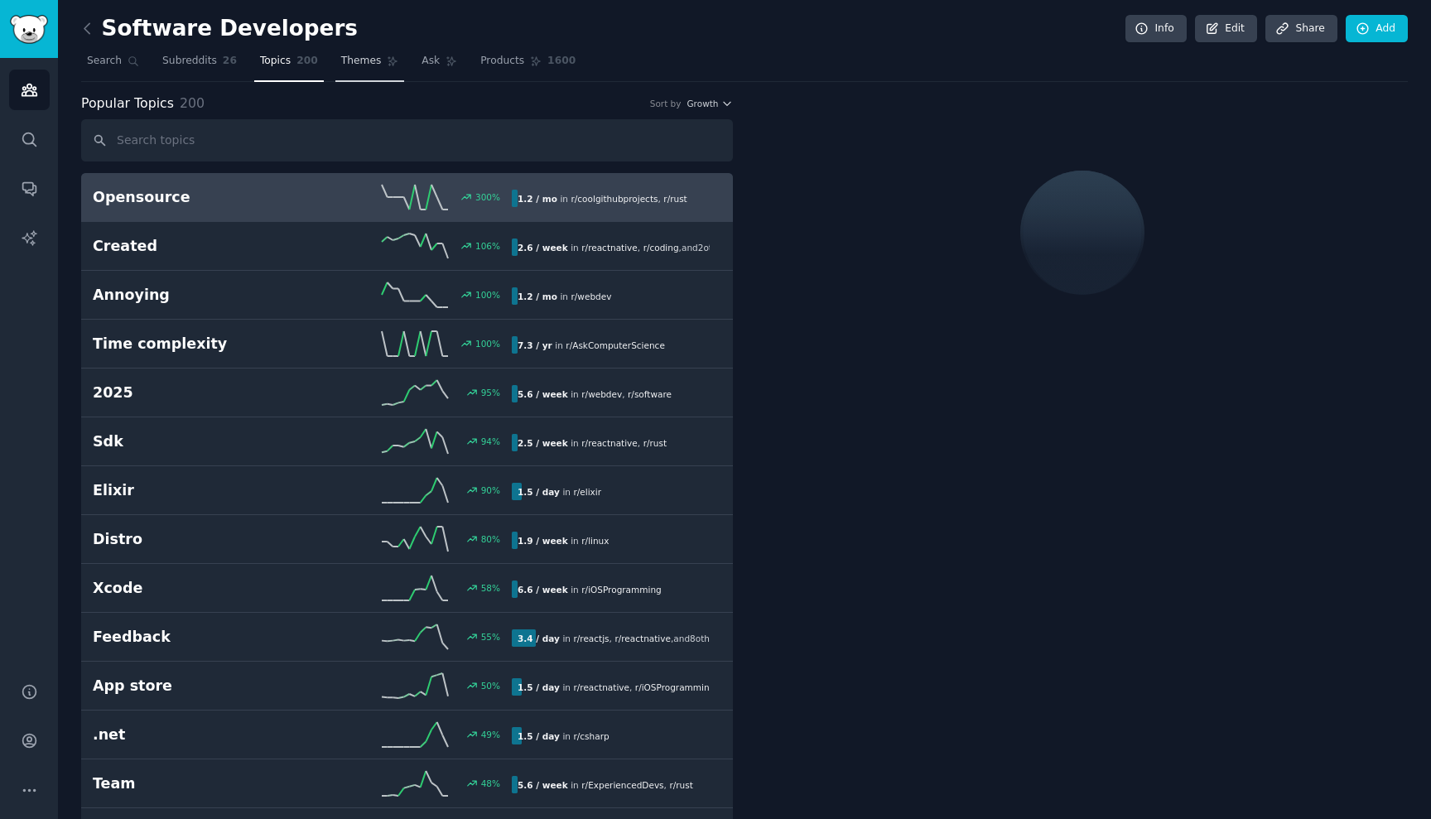
click at [363, 65] on span "Themes" at bounding box center [361, 61] width 41 height 15
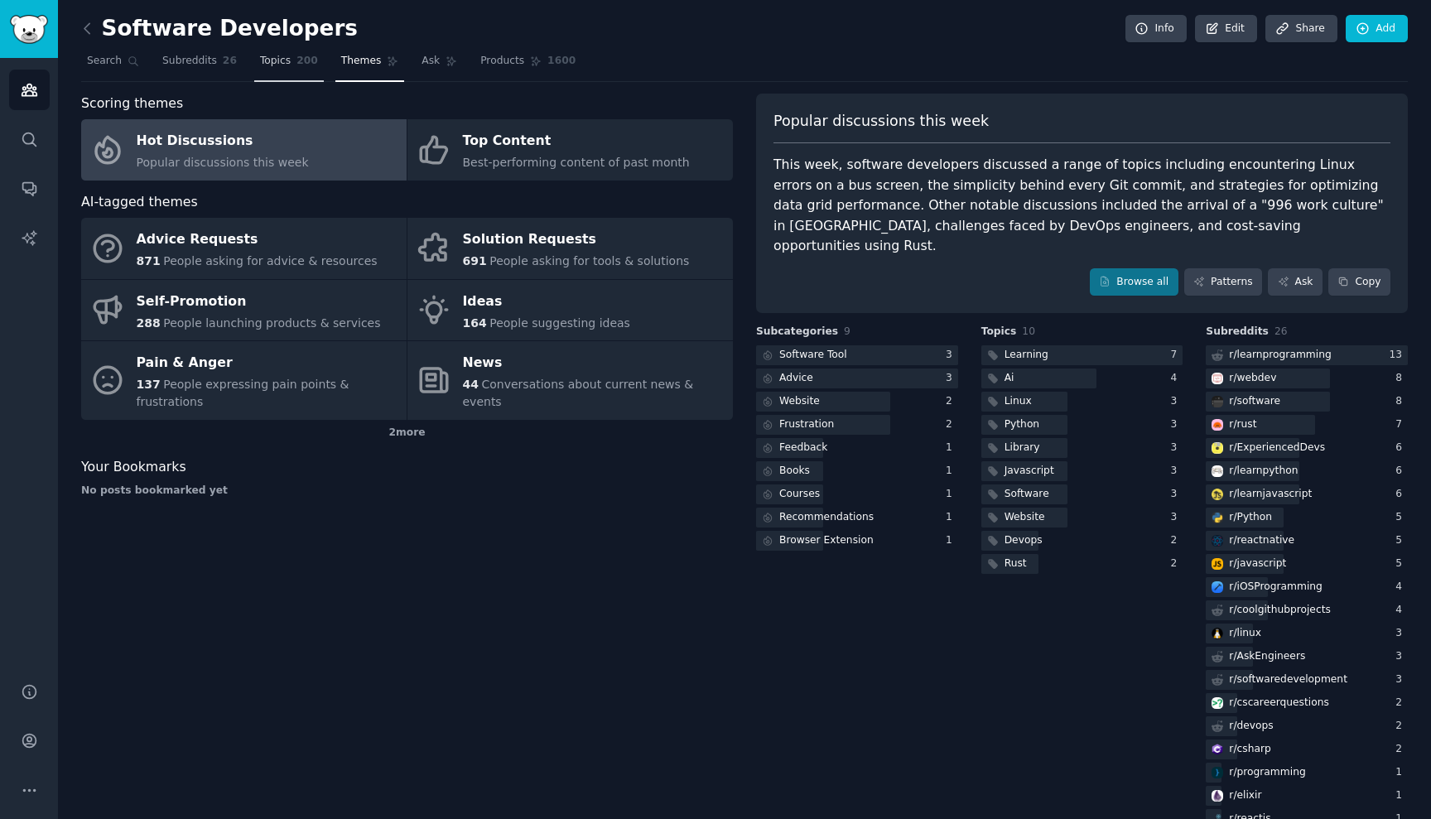
click at [254, 60] on link "Topics 200" at bounding box center [289, 65] width 70 height 34
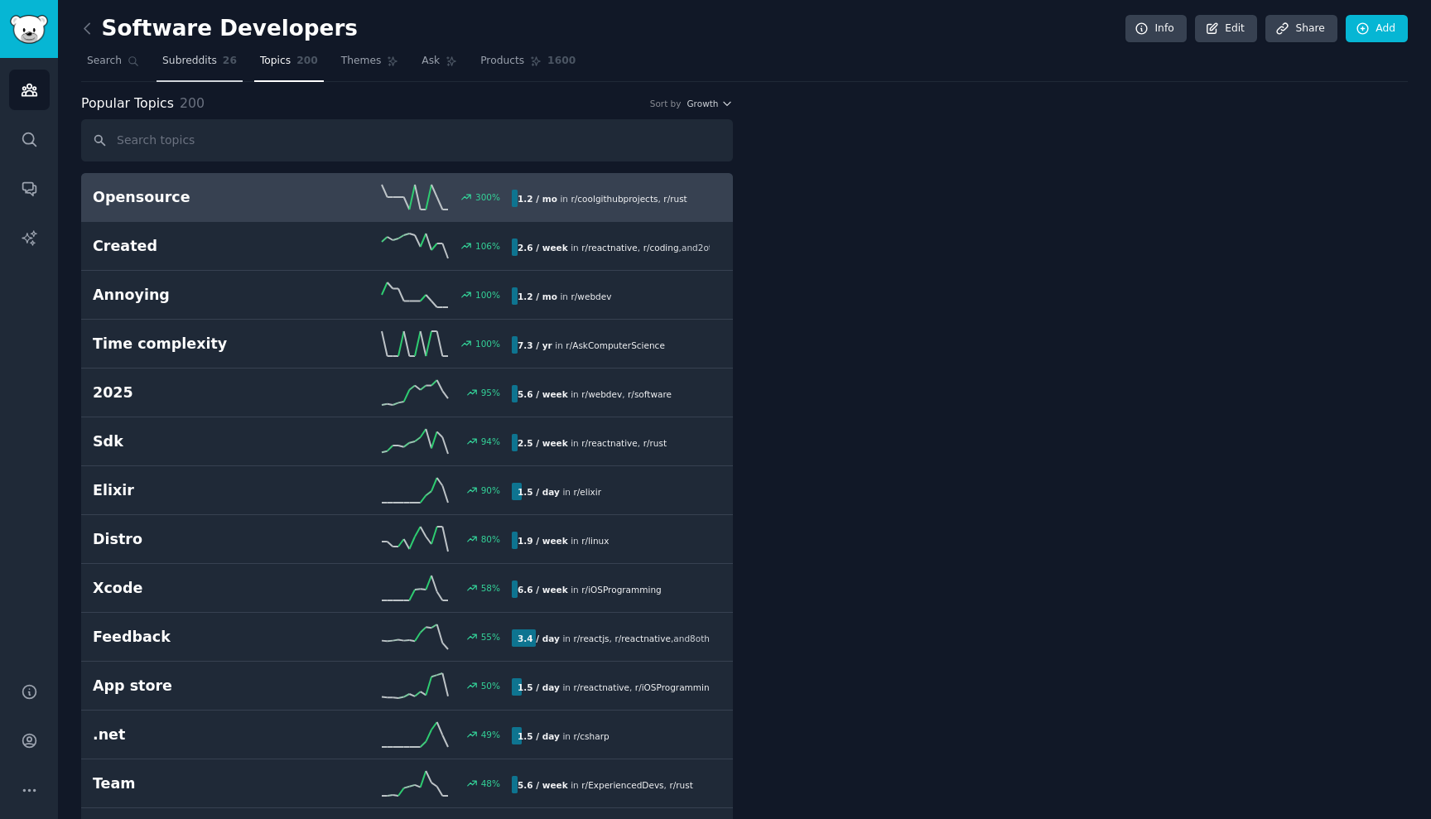
click at [197, 63] on span "Subreddits" at bounding box center [189, 61] width 55 height 15
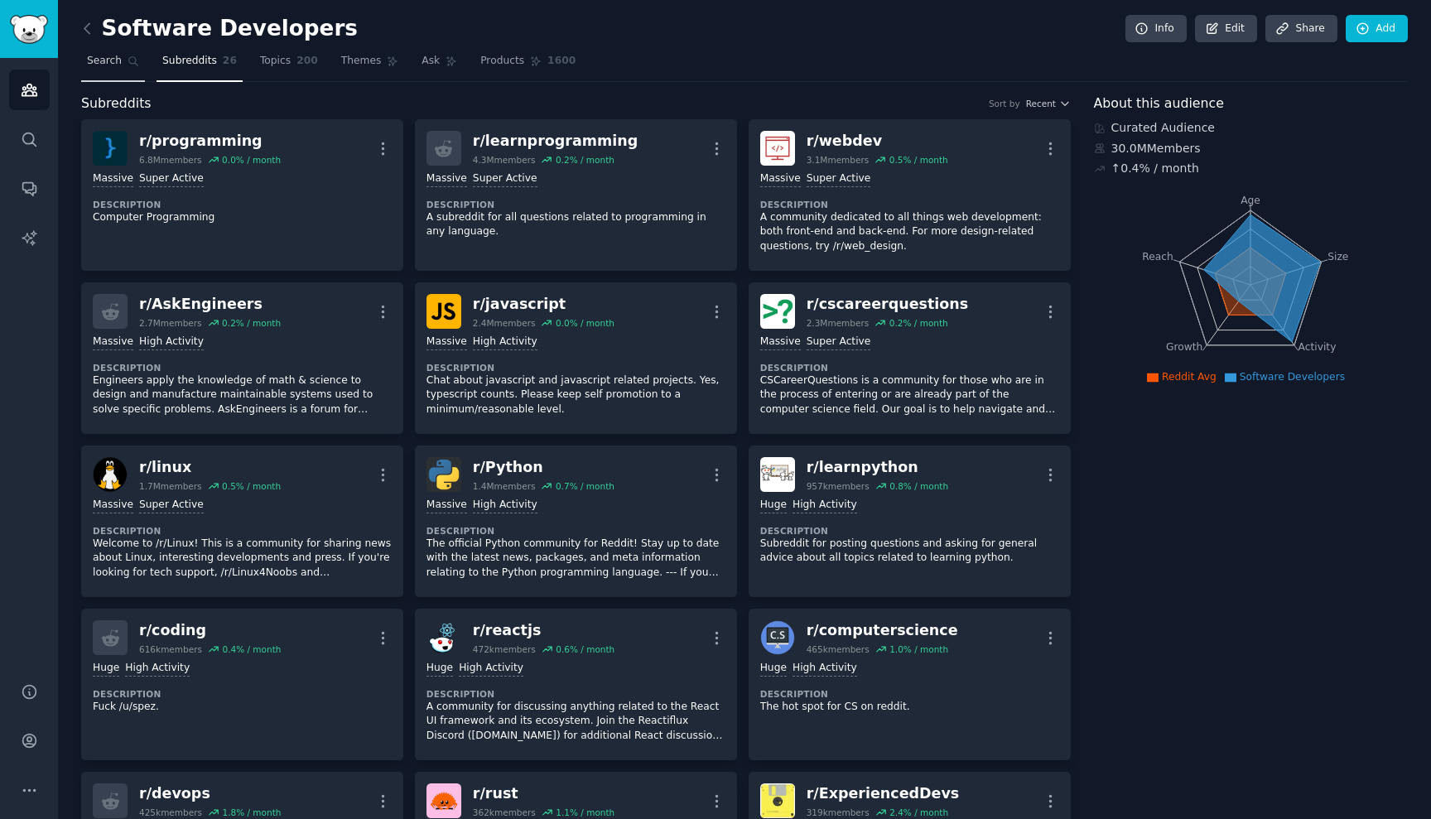
click at [101, 68] on link "Search" at bounding box center [113, 65] width 64 height 34
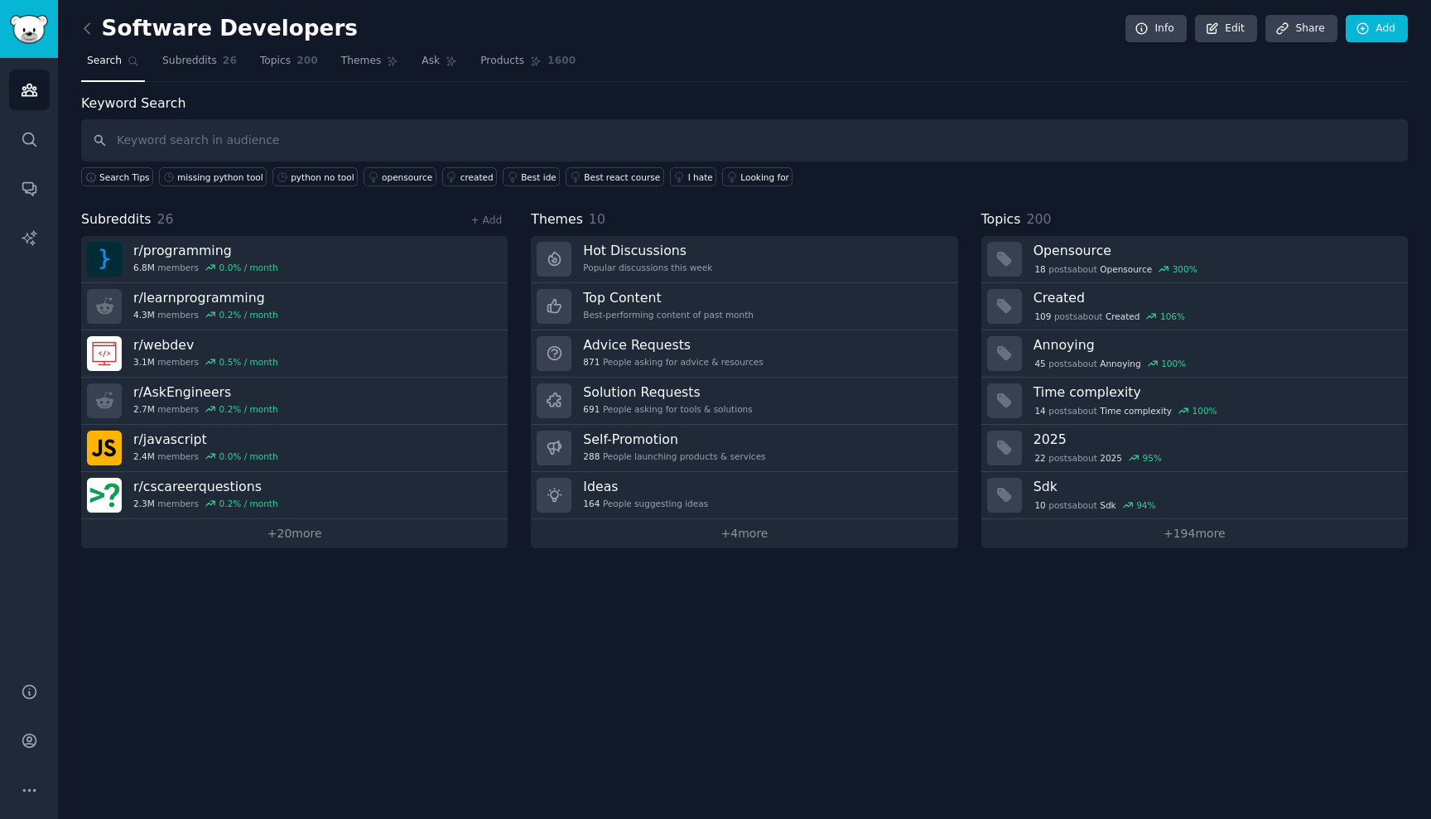
click at [123, 69] on link "Search" at bounding box center [113, 65] width 64 height 34
click at [178, 67] on span "Subreddits" at bounding box center [189, 61] width 55 height 15
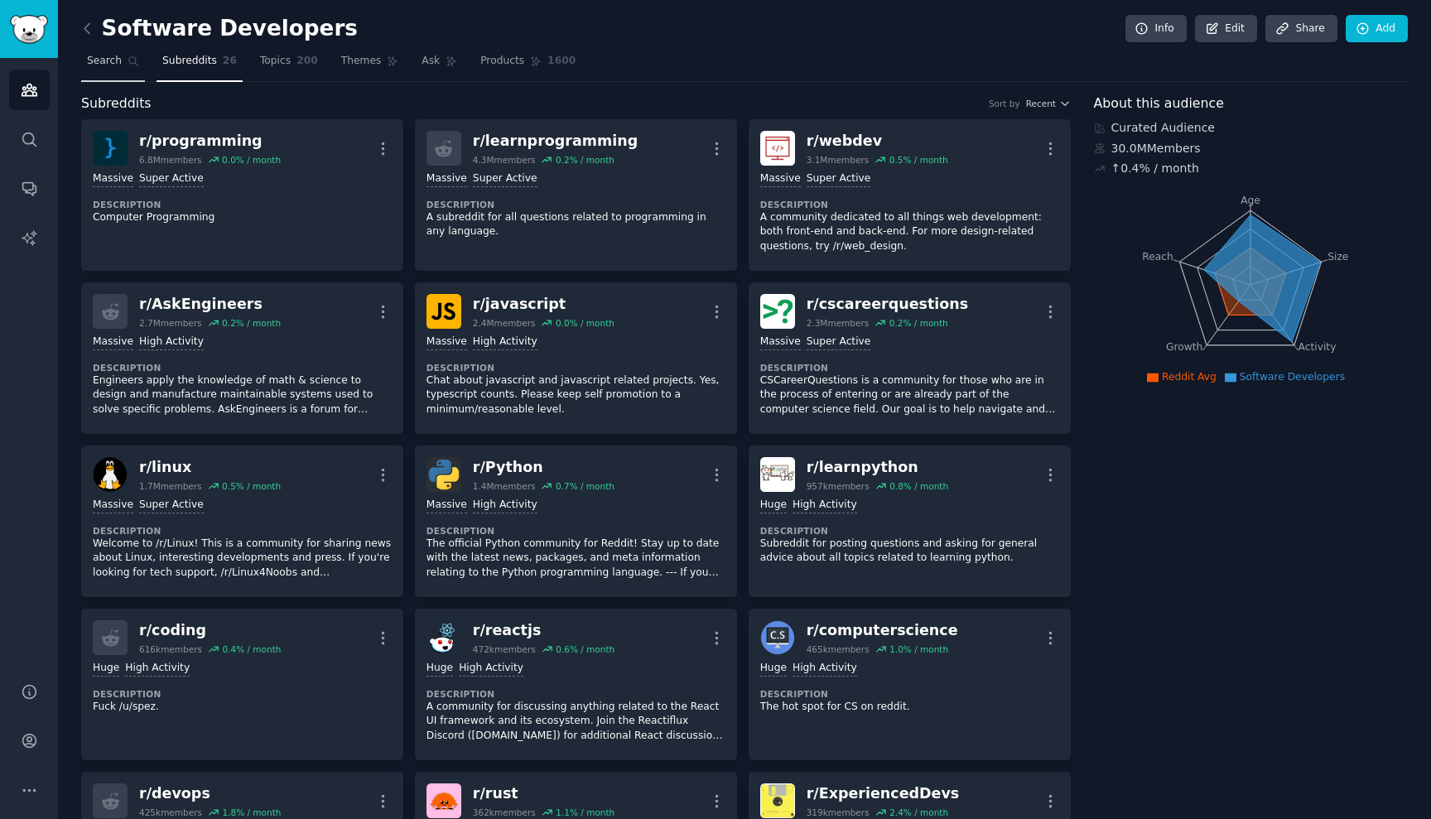
click at [121, 63] on link "Search" at bounding box center [113, 65] width 64 height 34
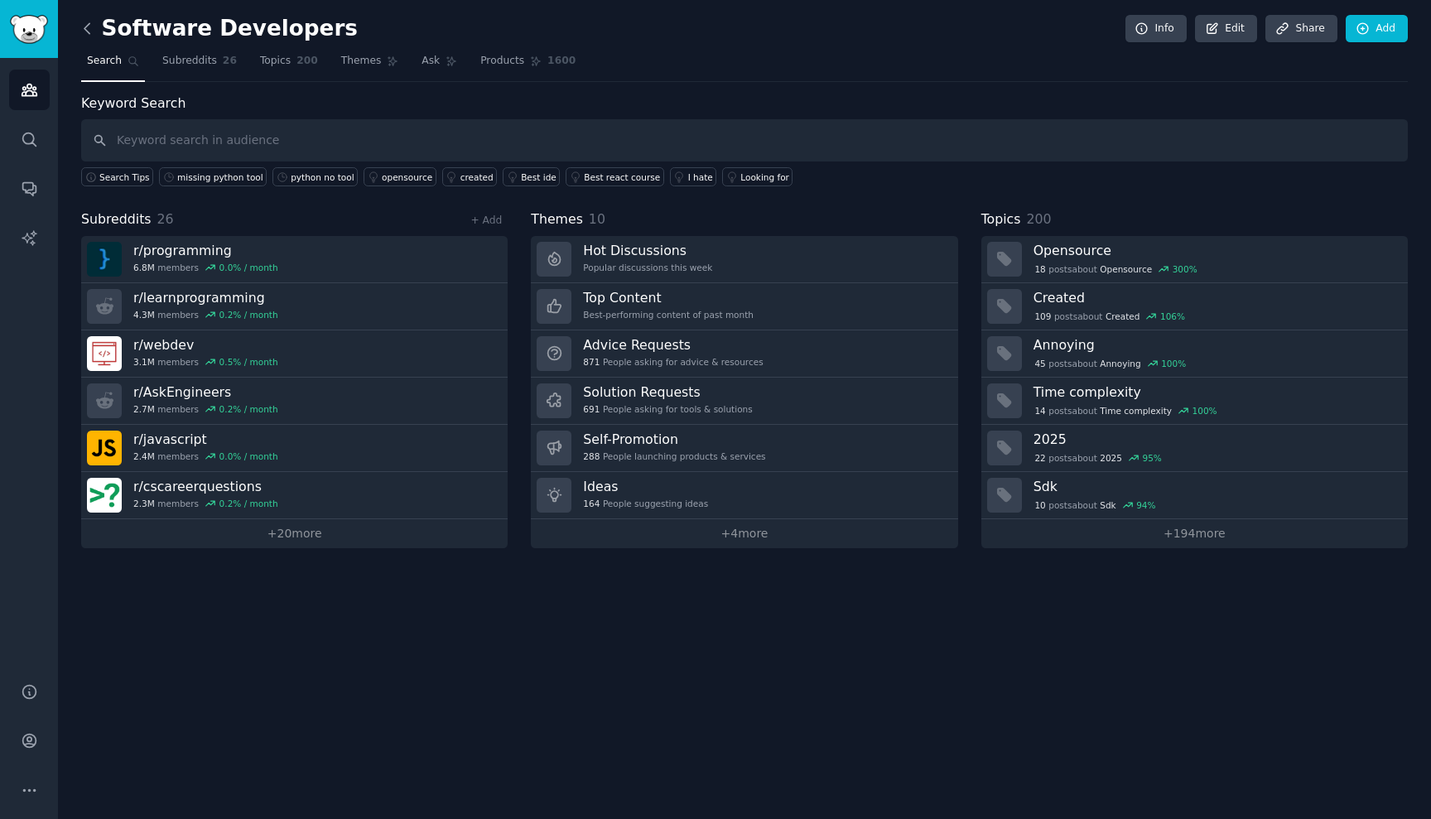
click at [89, 32] on icon at bounding box center [87, 28] width 17 height 17
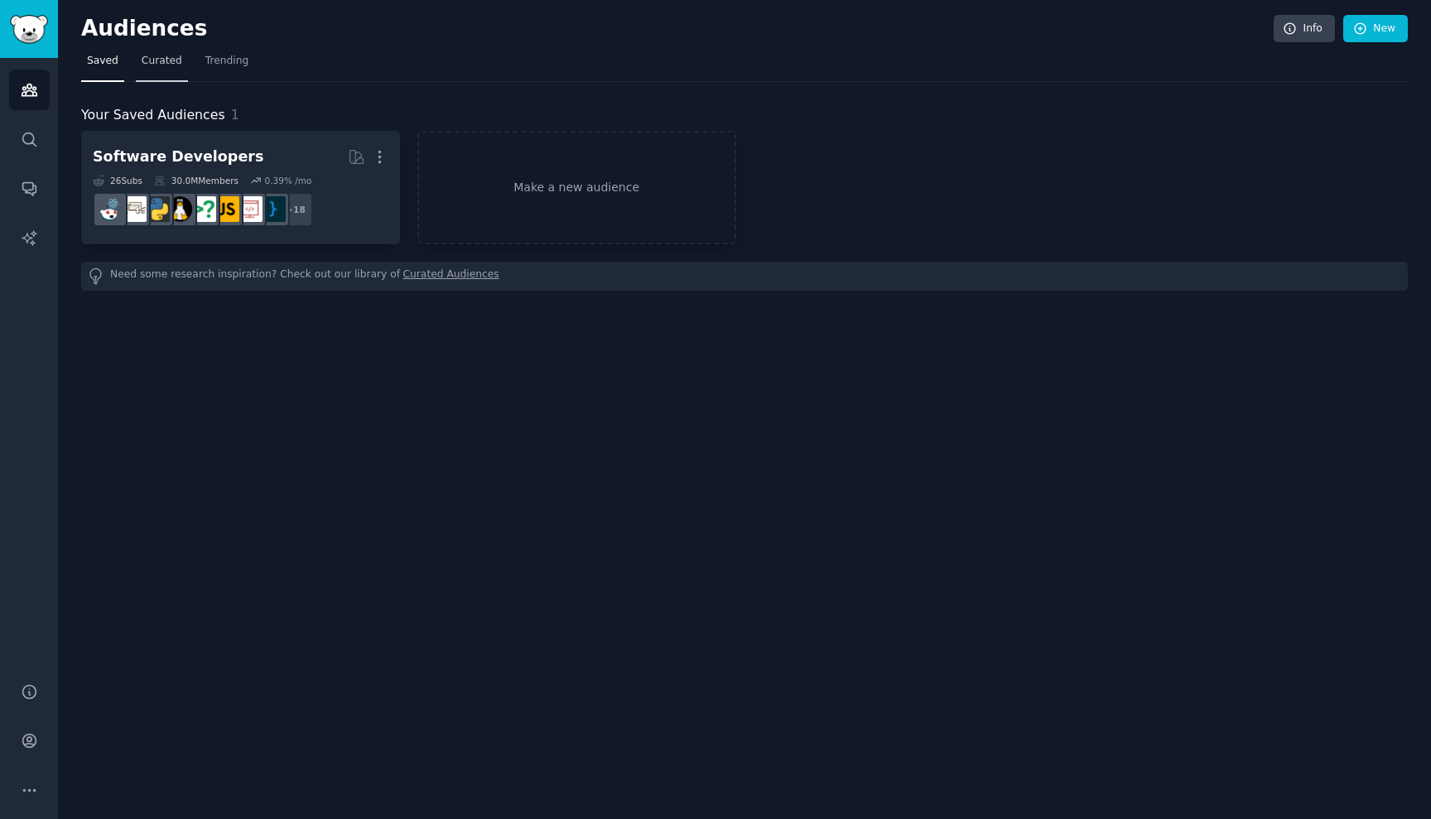
click at [171, 65] on span "Curated" at bounding box center [162, 61] width 41 height 15
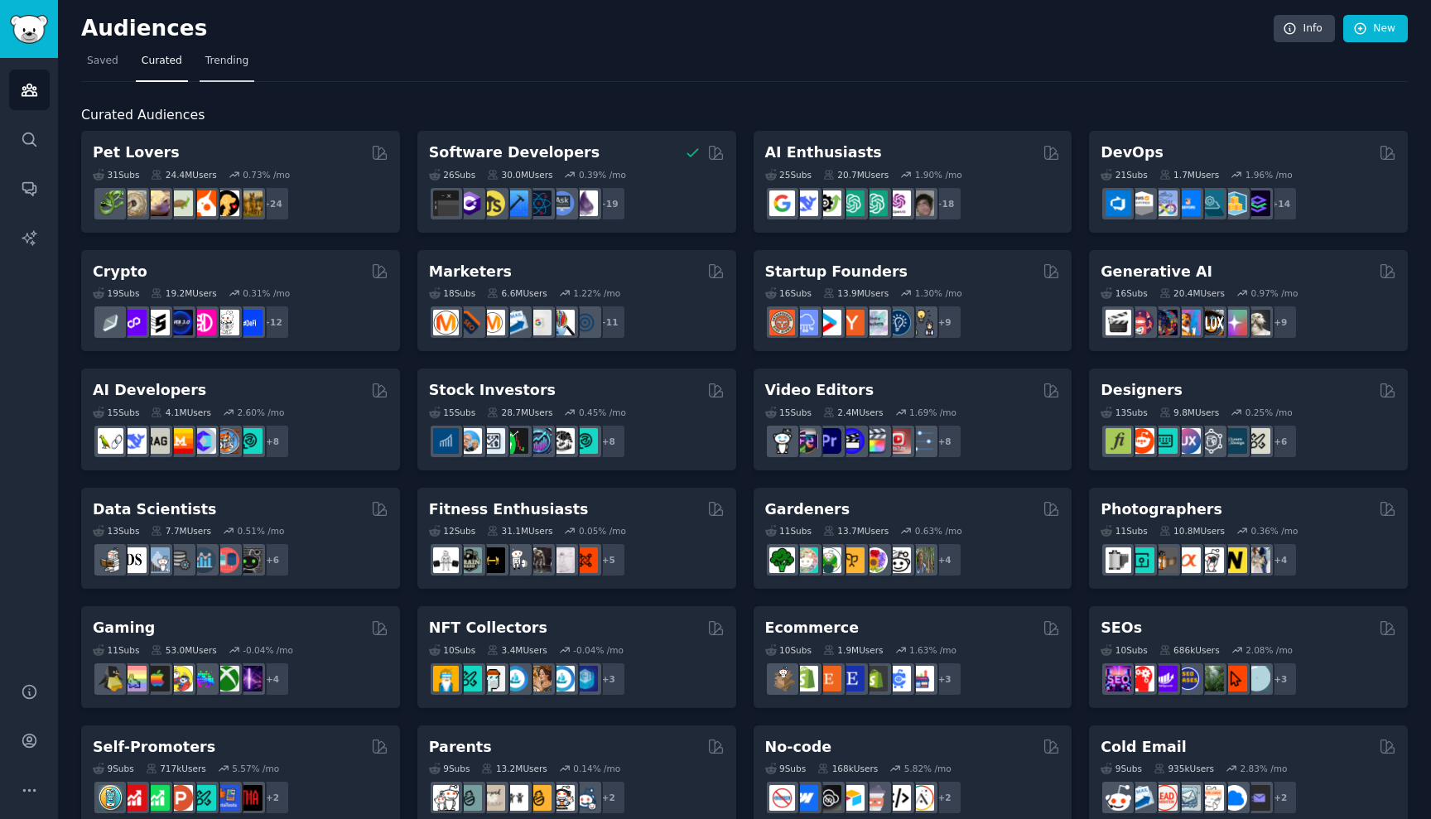
click at [222, 64] on span "Trending" at bounding box center [226, 61] width 43 height 15
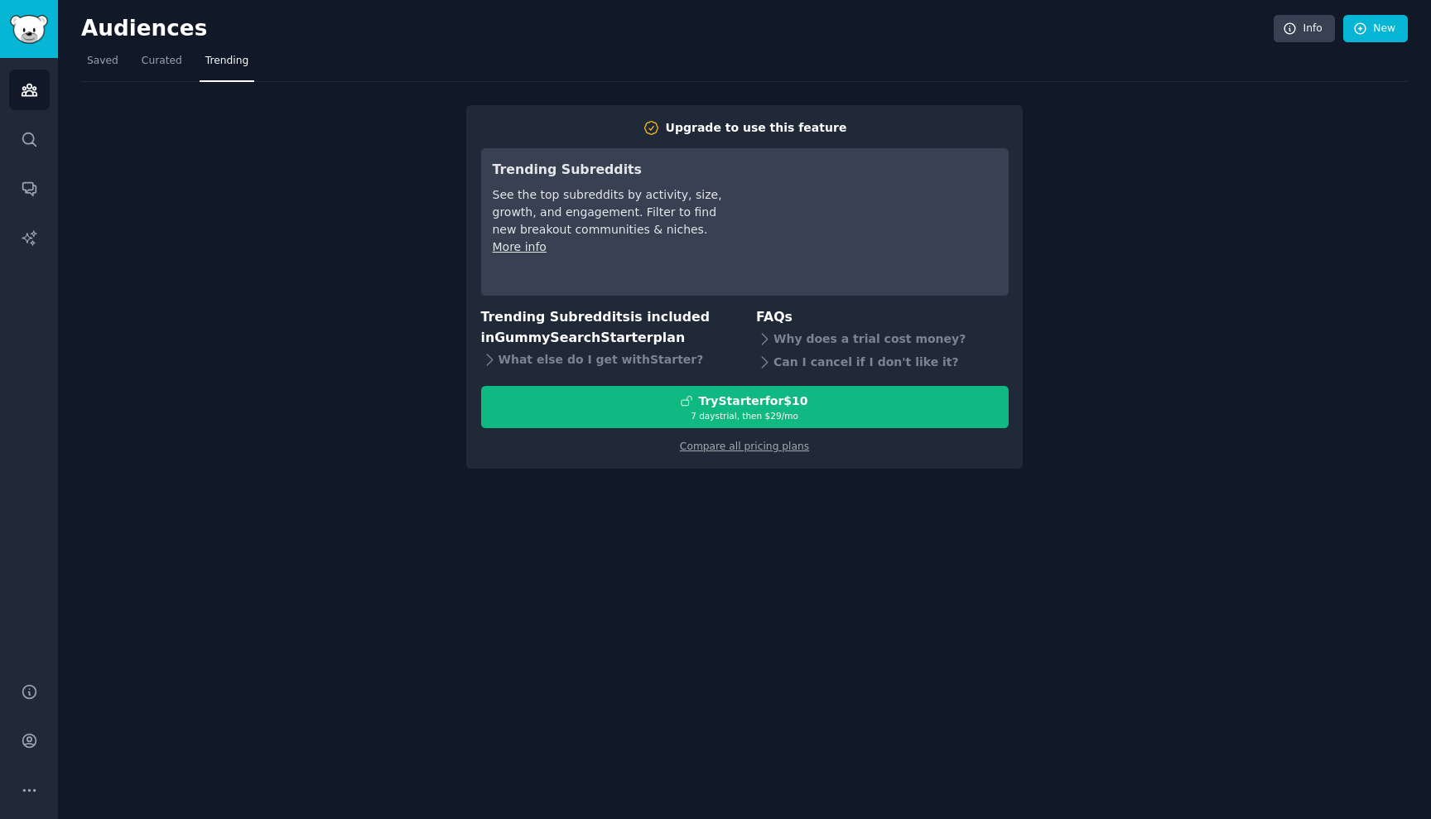
click at [200, 65] on link "Trending" at bounding box center [227, 65] width 55 height 34
click at [184, 63] on link "Curated" at bounding box center [162, 65] width 52 height 34
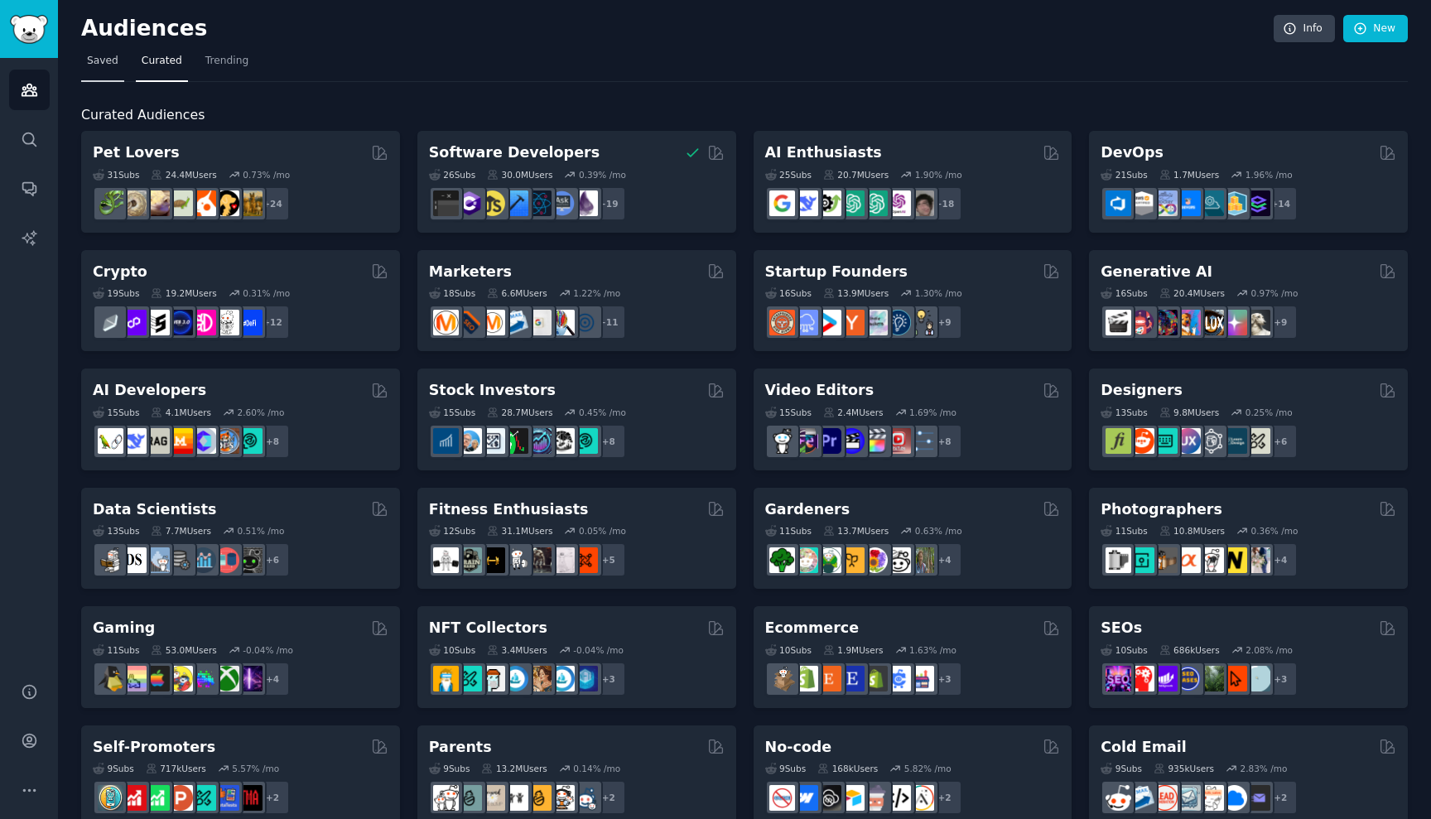
click at [114, 58] on span "Saved" at bounding box center [102, 61] width 31 height 15
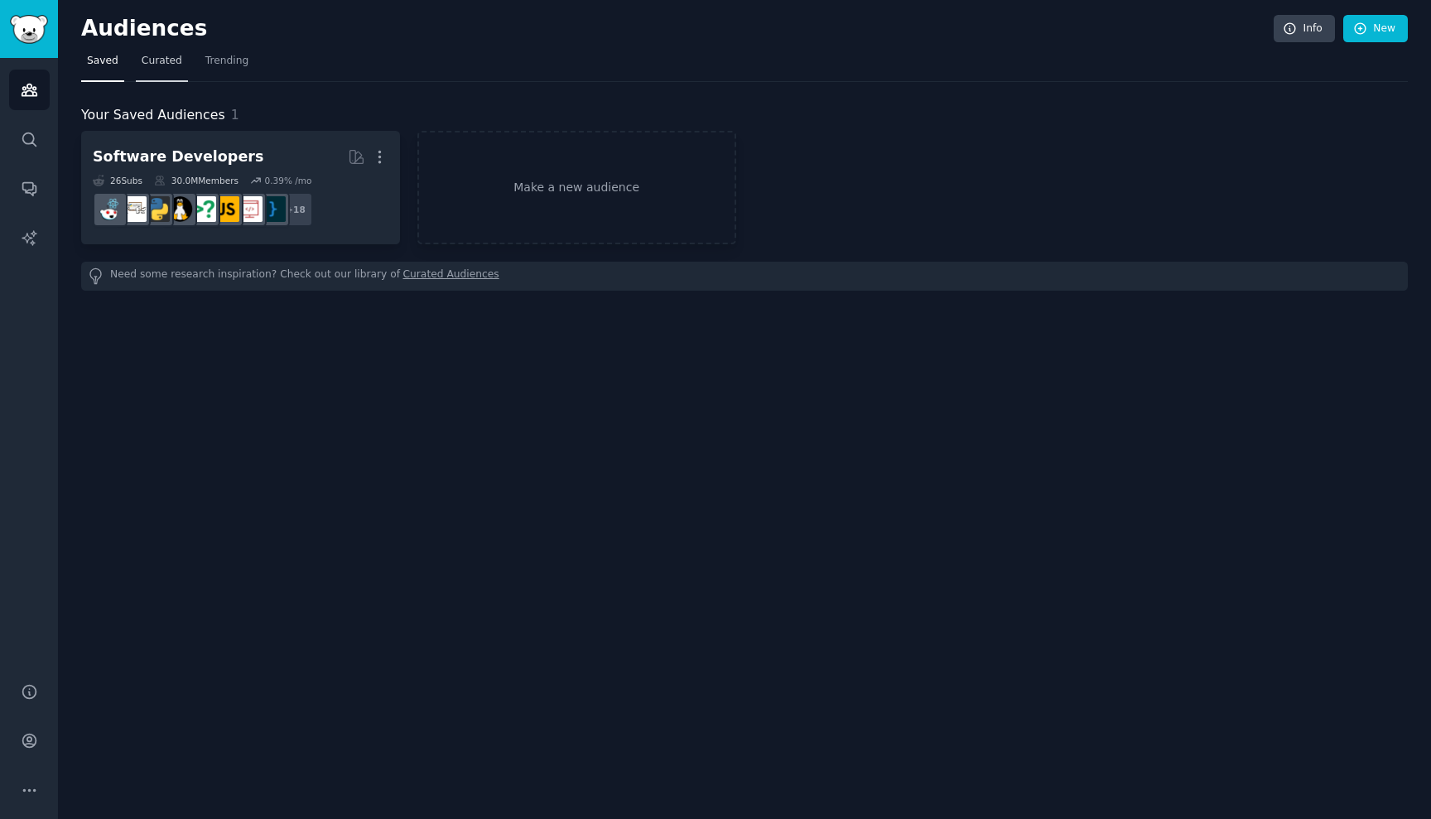
click at [157, 68] on link "Curated" at bounding box center [162, 65] width 52 height 34
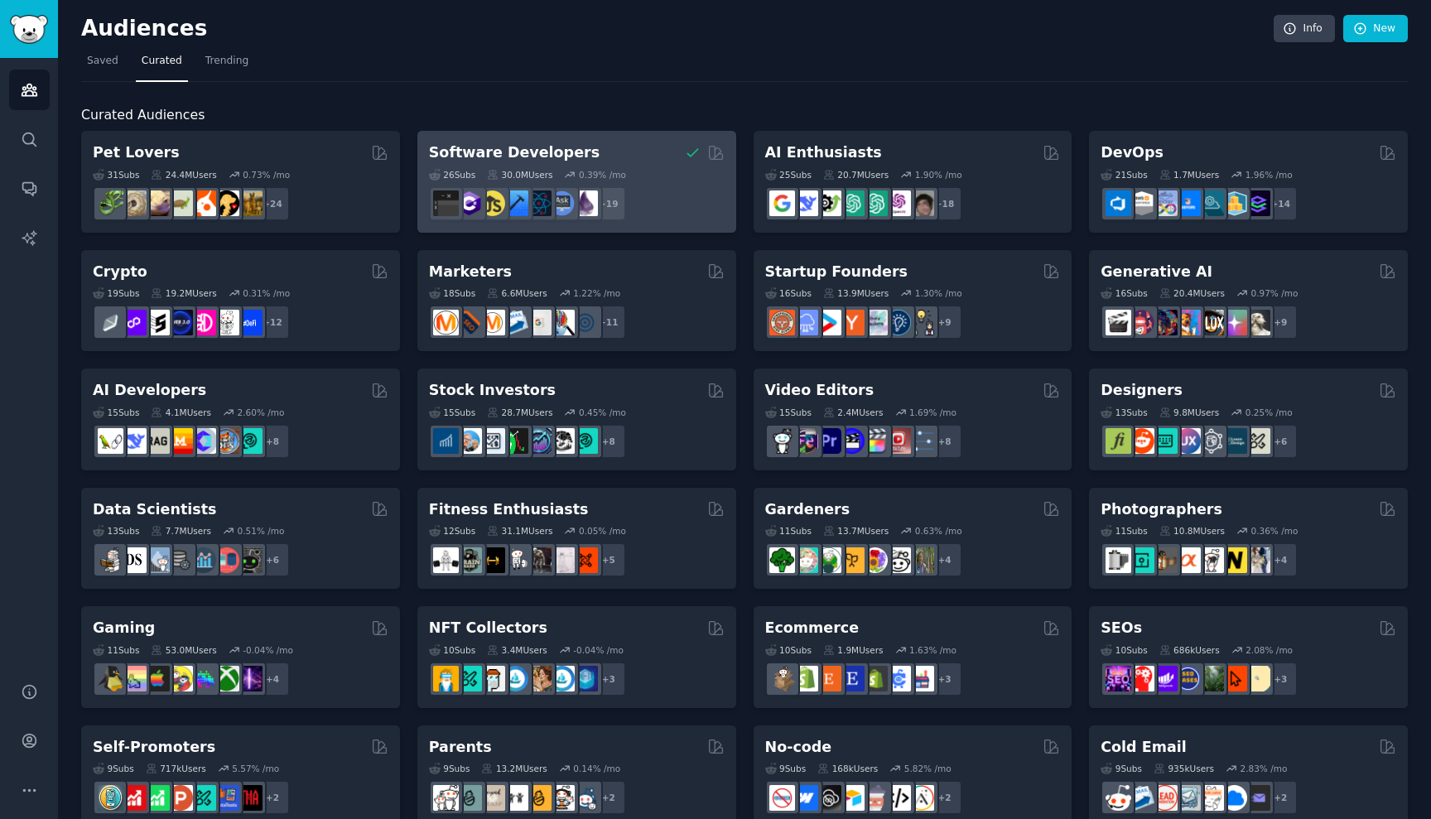
click at [547, 152] on h2 "Software Developers" at bounding box center [514, 152] width 171 height 21
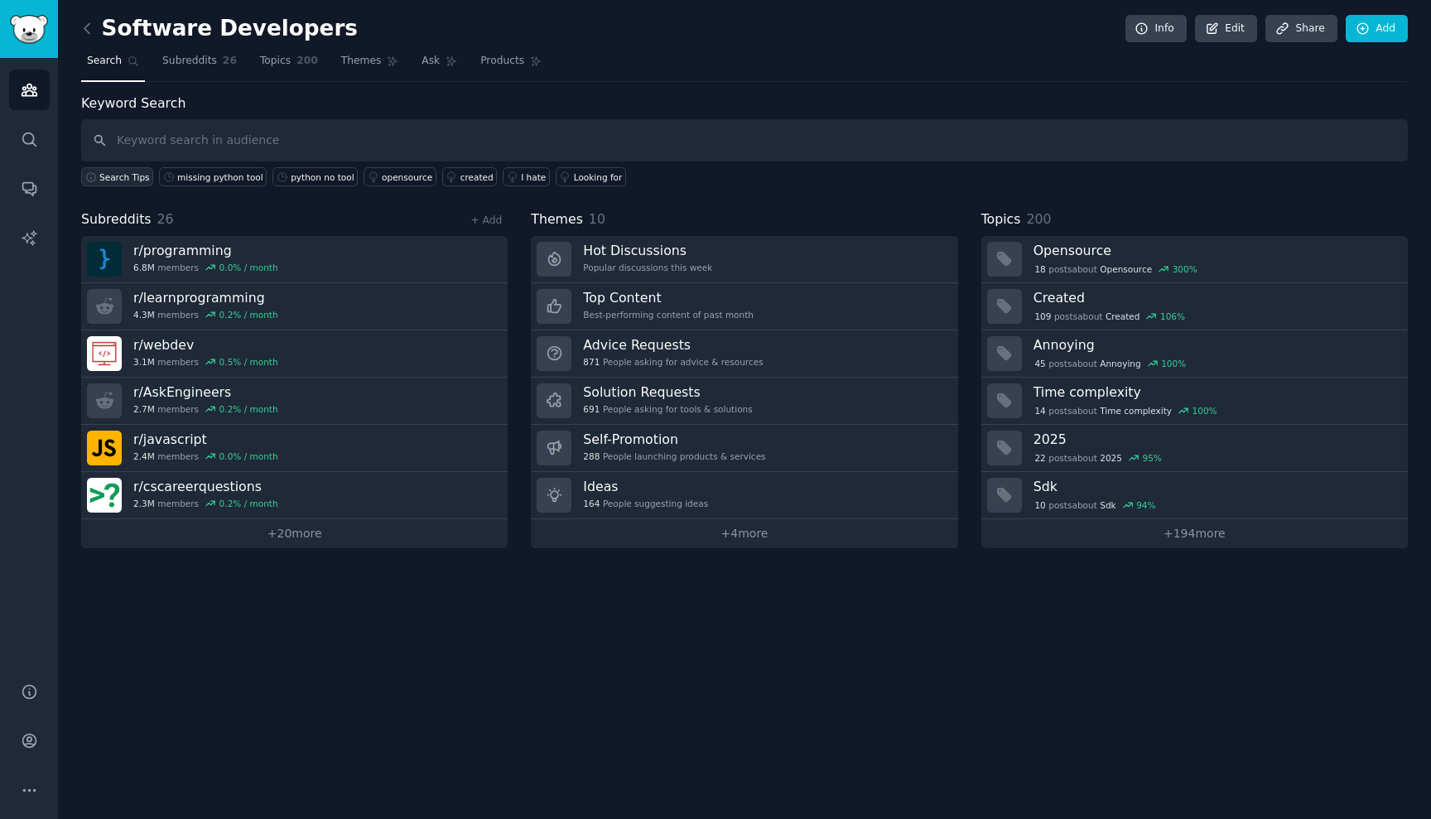
click at [133, 173] on span "Search Tips" at bounding box center [124, 177] width 51 height 12
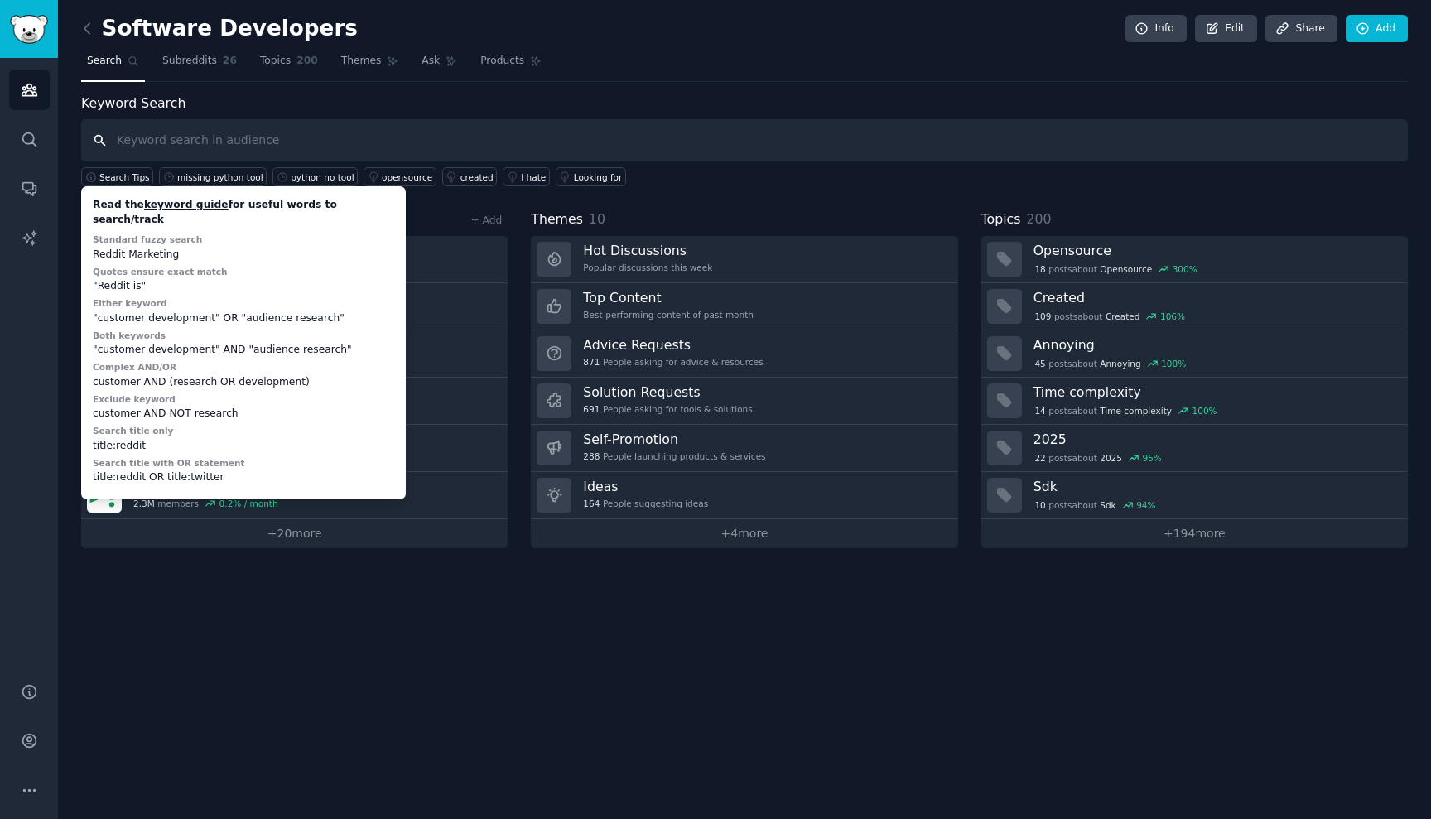
click at [145, 142] on input "text" at bounding box center [744, 140] width 1327 height 42
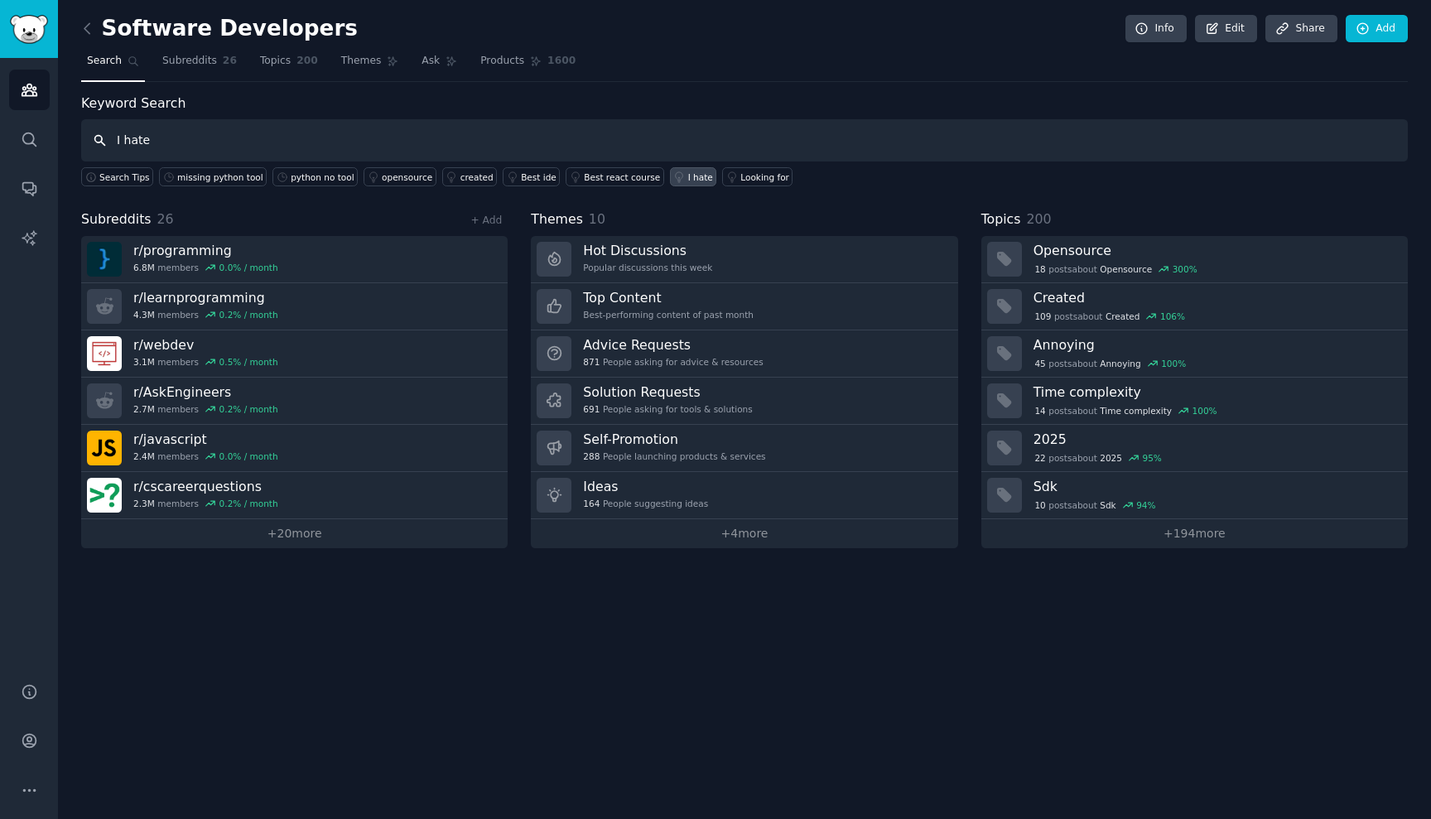
type input "I hate"
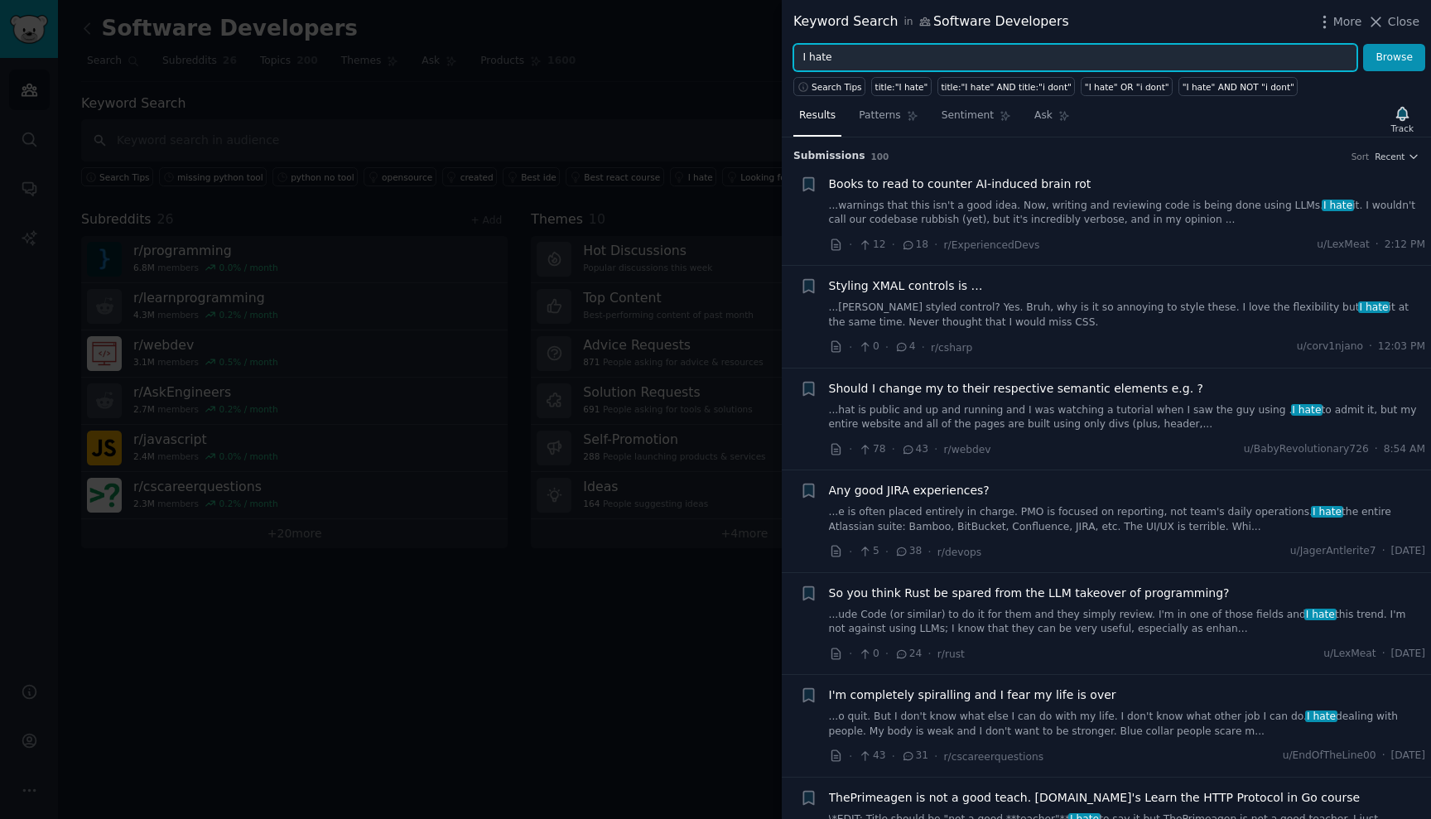
click at [841, 67] on input "I hate" at bounding box center [1075, 58] width 564 height 28
type input "I need"
click at [1395, 57] on button "Browse" at bounding box center [1394, 58] width 62 height 28
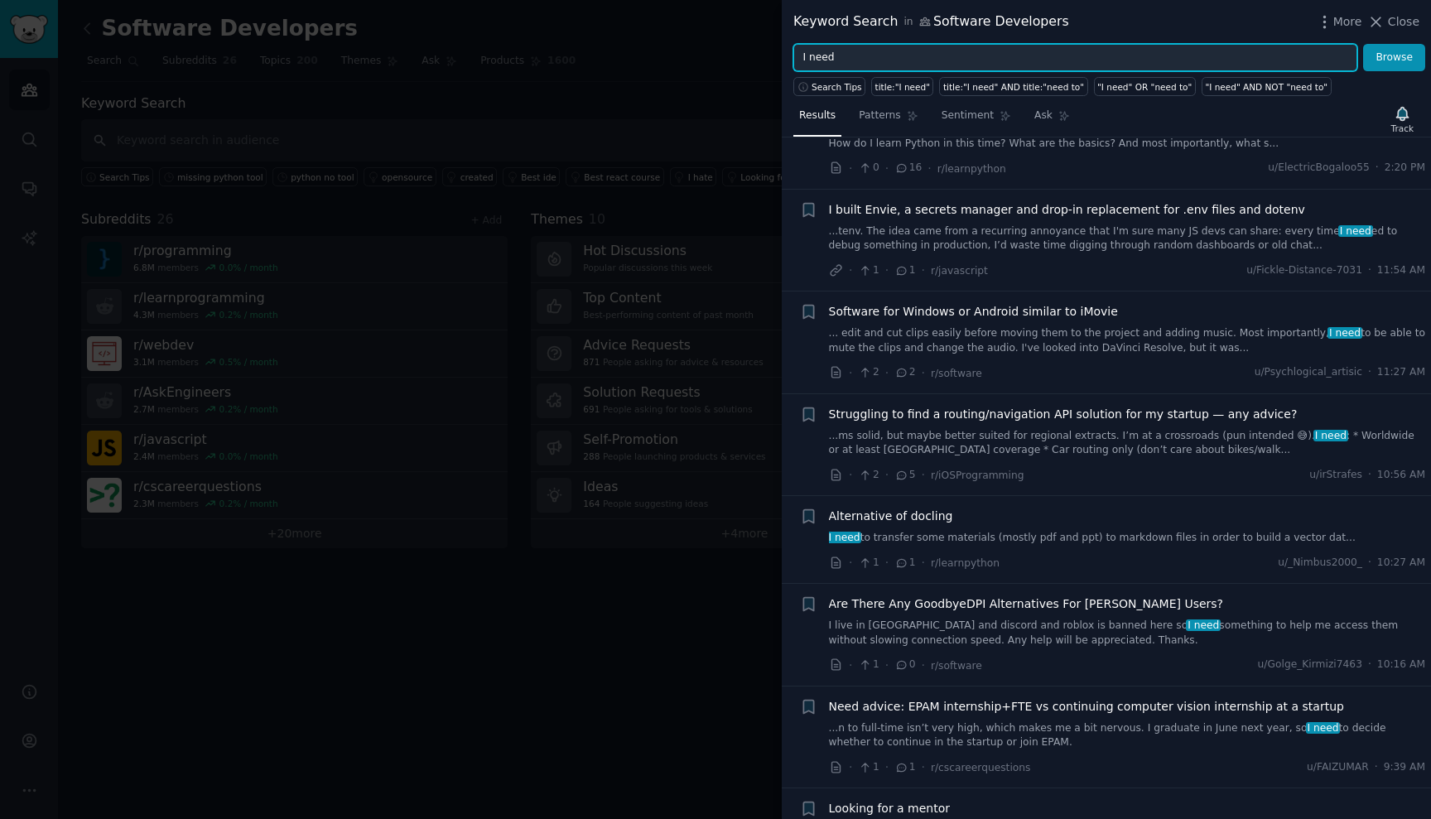
scroll to position [593, 0]
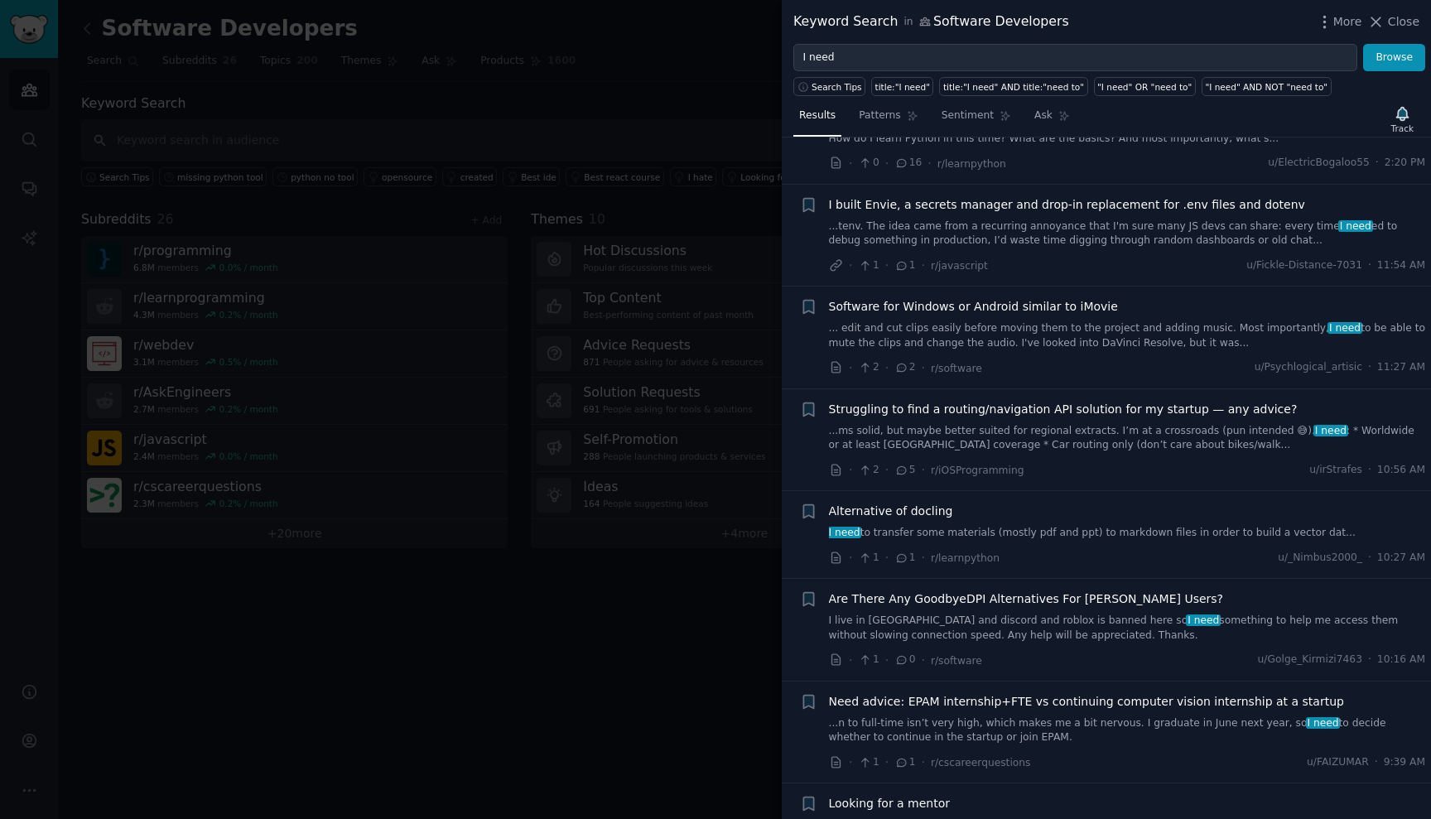
click at [1018, 196] on span "I built Envie, a secrets manager and drop-in replacement for .env files and dot…" at bounding box center [1067, 204] width 476 height 17
